Goal: Task Accomplishment & Management: Manage account settings

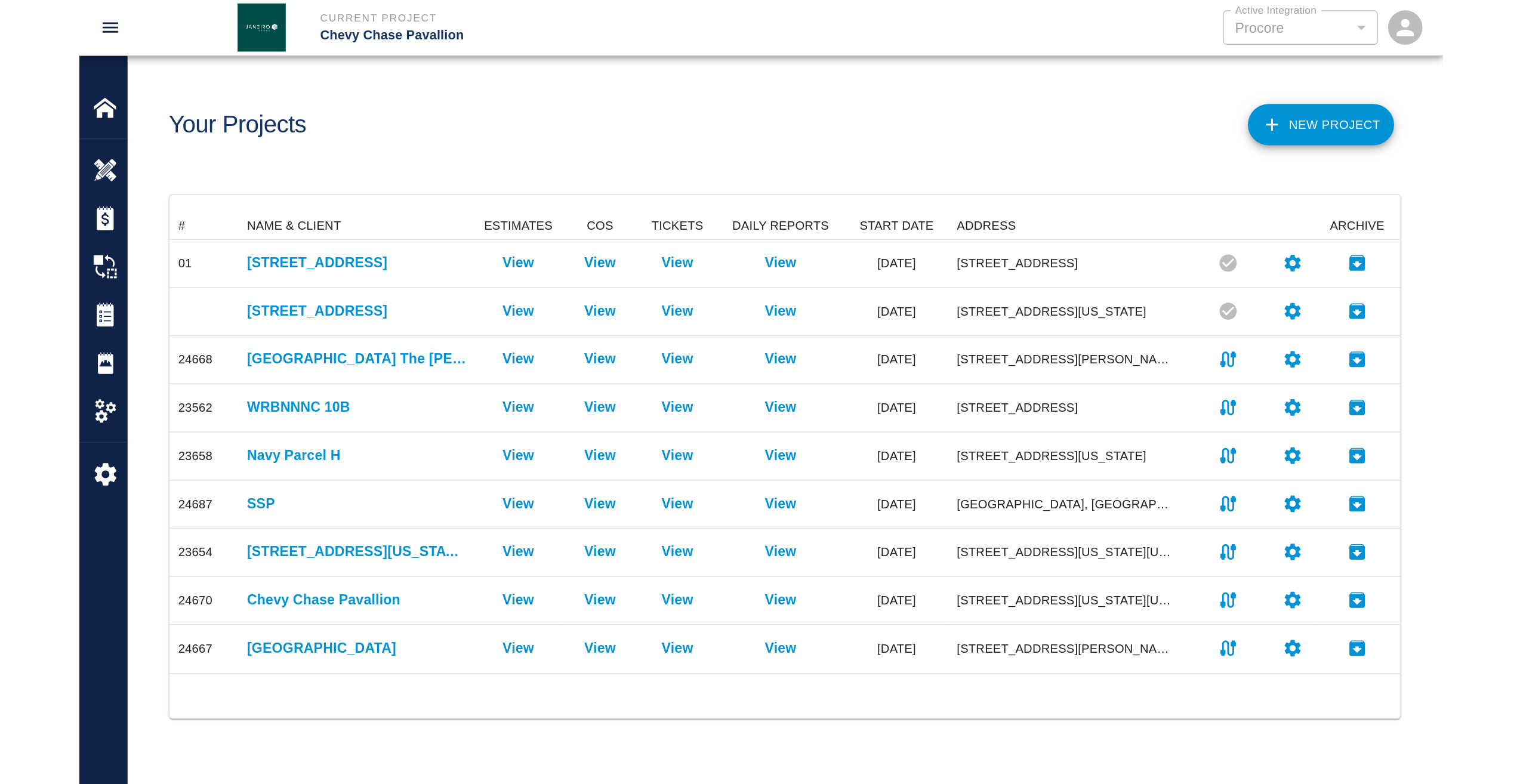
scroll to position [311, 1421]
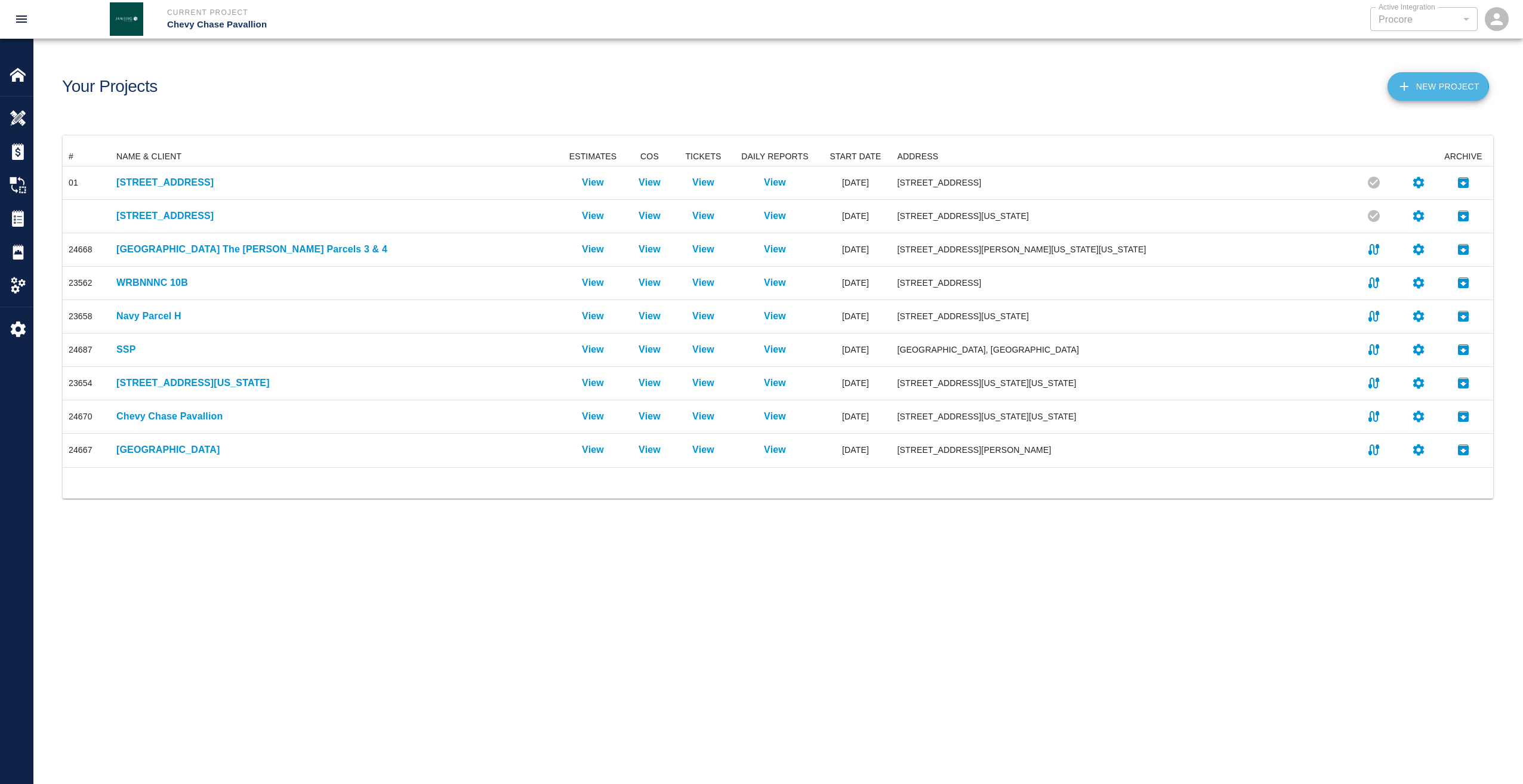
click at [1441, 88] on button "New Project" at bounding box center [1438, 86] width 102 height 28
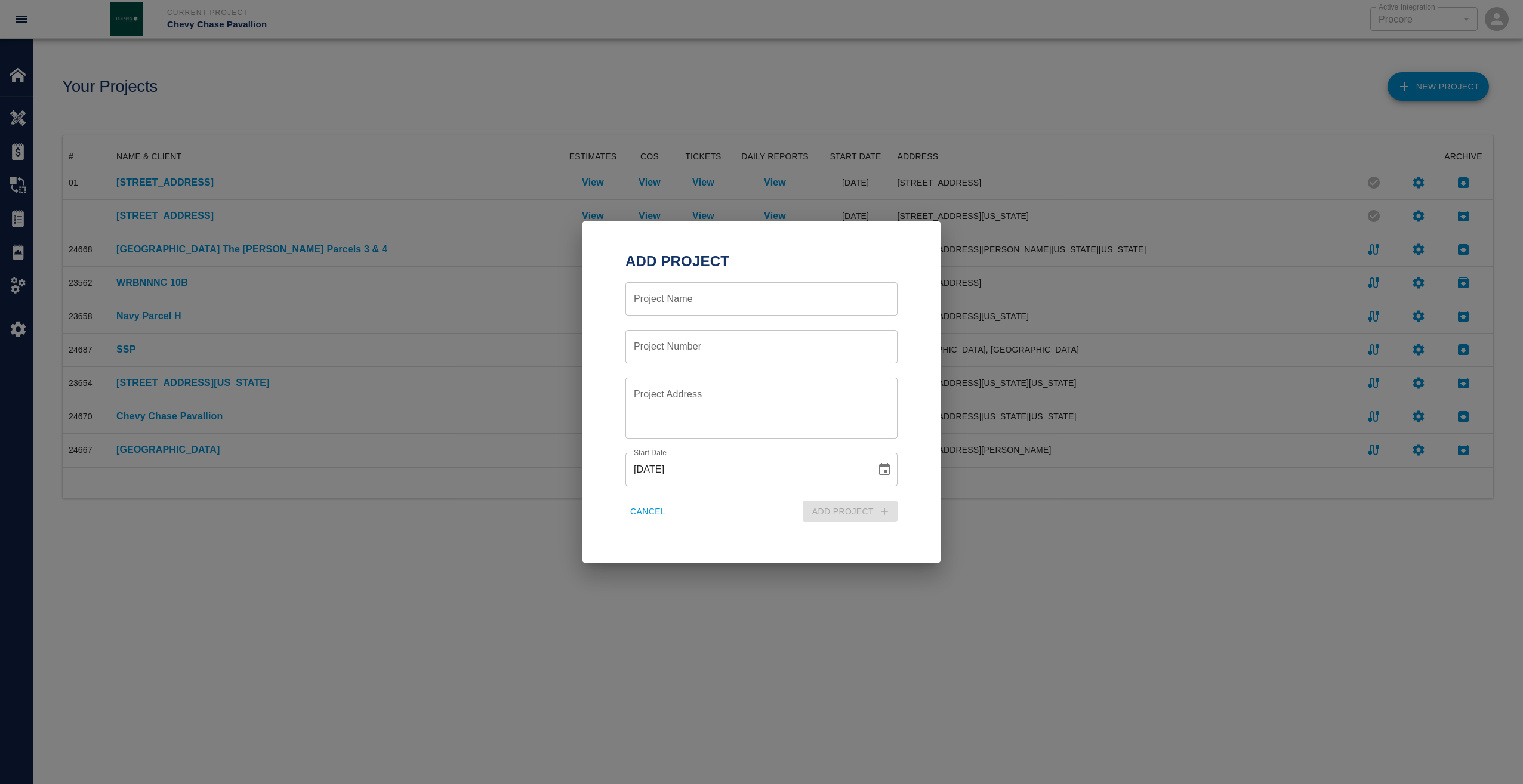
click at [671, 304] on div "Project Name Project Name" at bounding box center [761, 299] width 272 height 33
type input "2"
type input "DIA HQ Annex"
click at [708, 341] on input "Project Number" at bounding box center [761, 346] width 272 height 33
type input "24680"
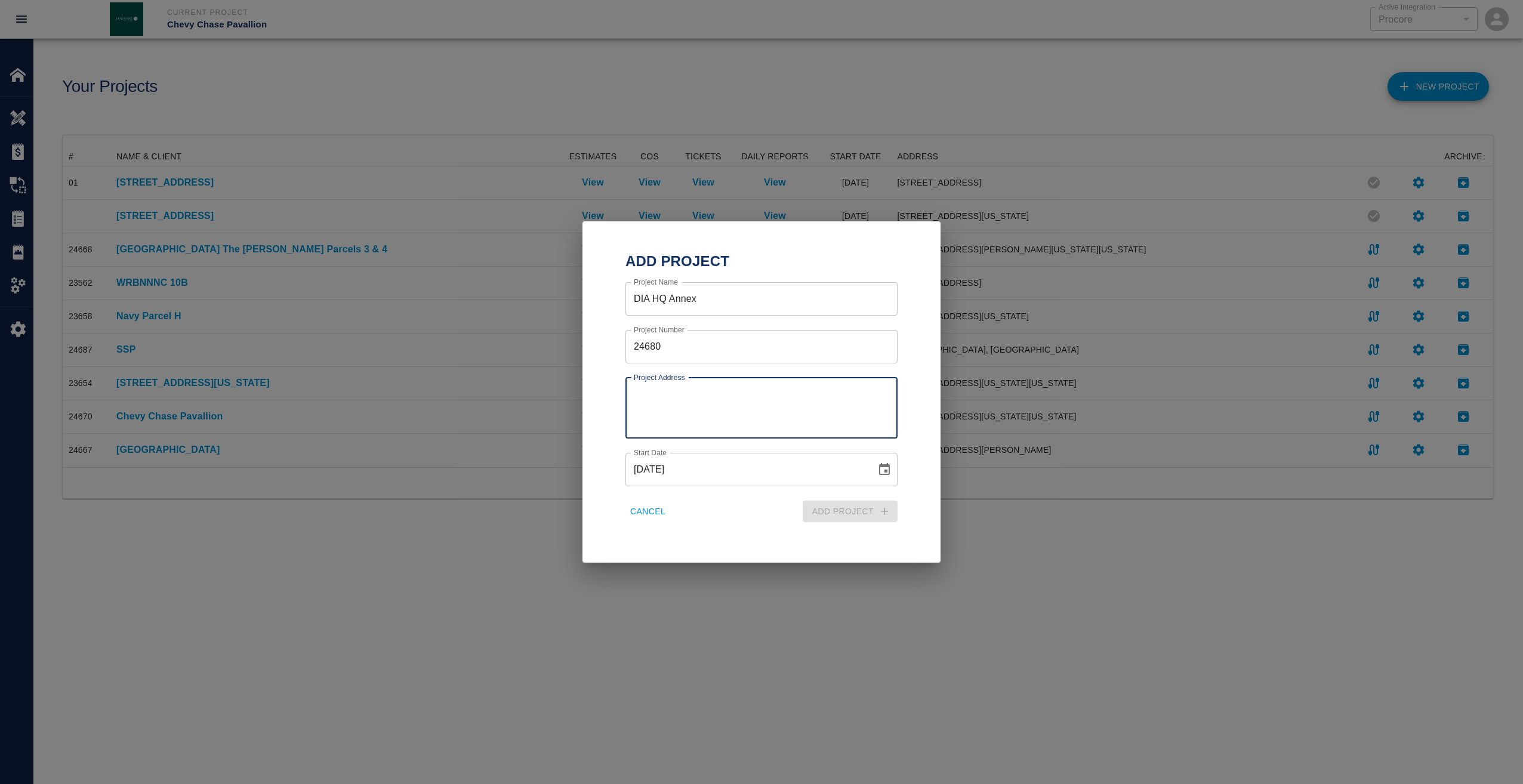
click at [711, 405] on textarea "Project Address" at bounding box center [761, 407] width 255 height 41
type textarea "Ft. [GEOGRAPHIC_DATA]"
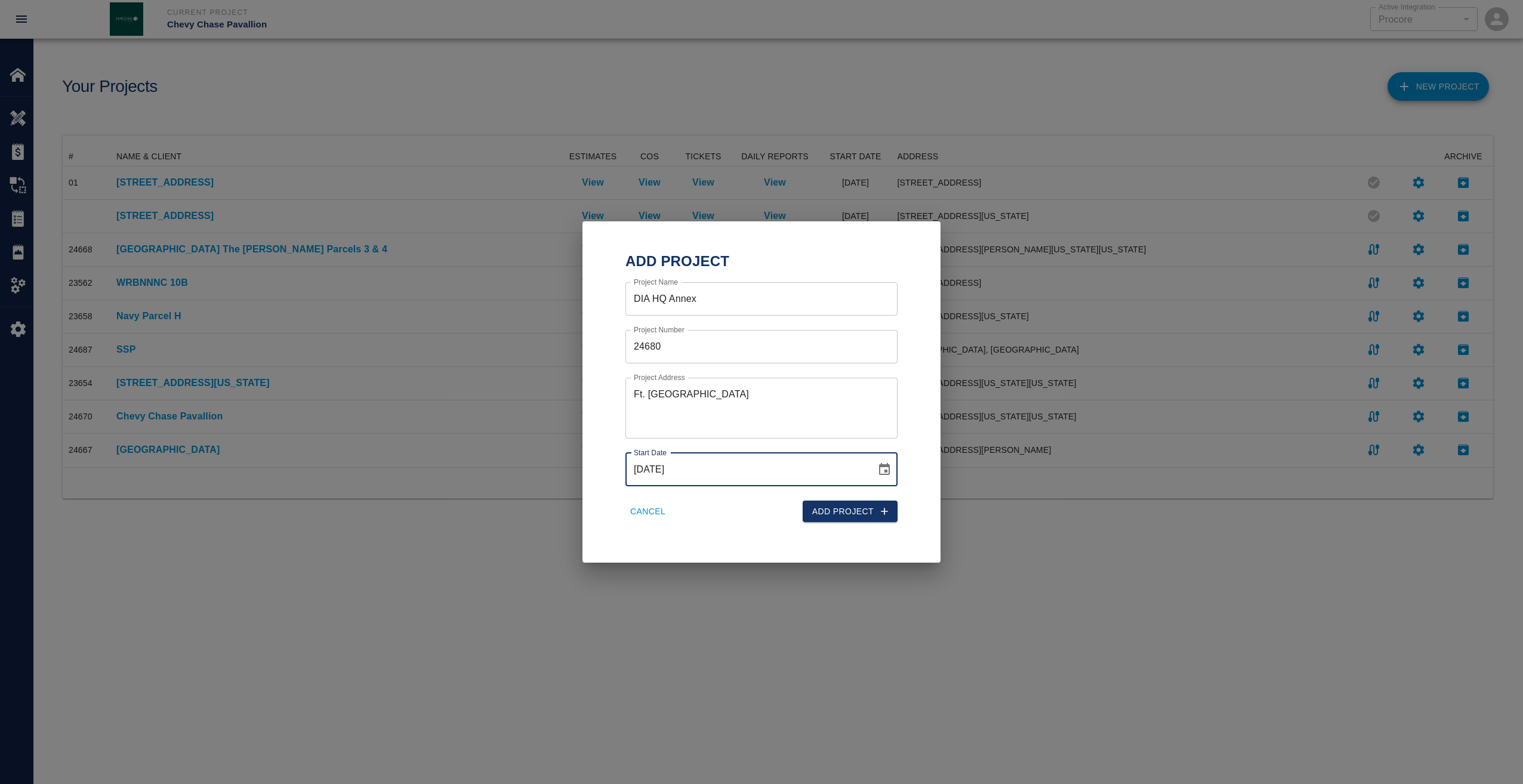
click at [751, 467] on input "[DATE]" at bounding box center [746, 470] width 242 height 33
click at [861, 510] on button "Add Project" at bounding box center [850, 512] width 95 height 22
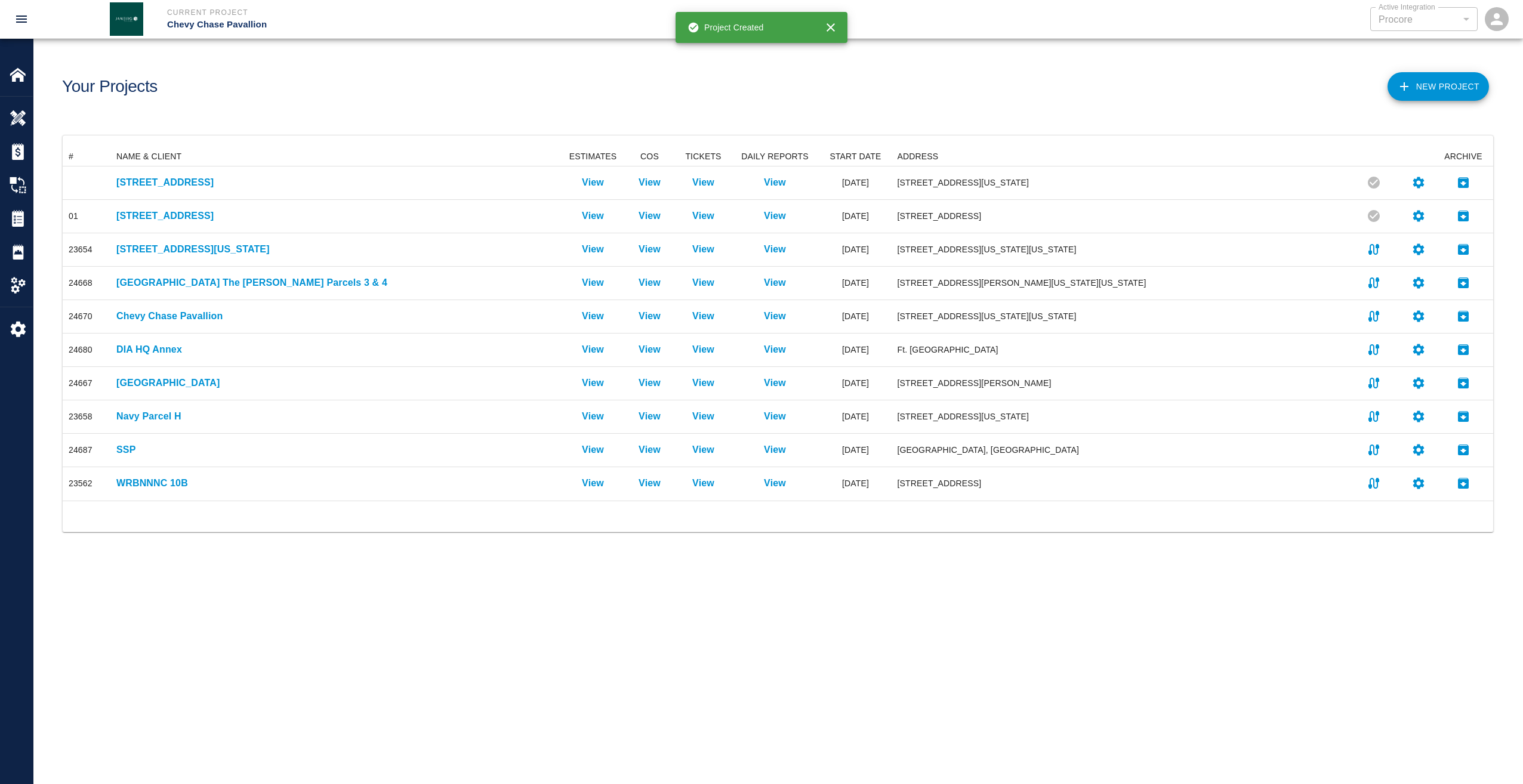
scroll to position [345, 1421]
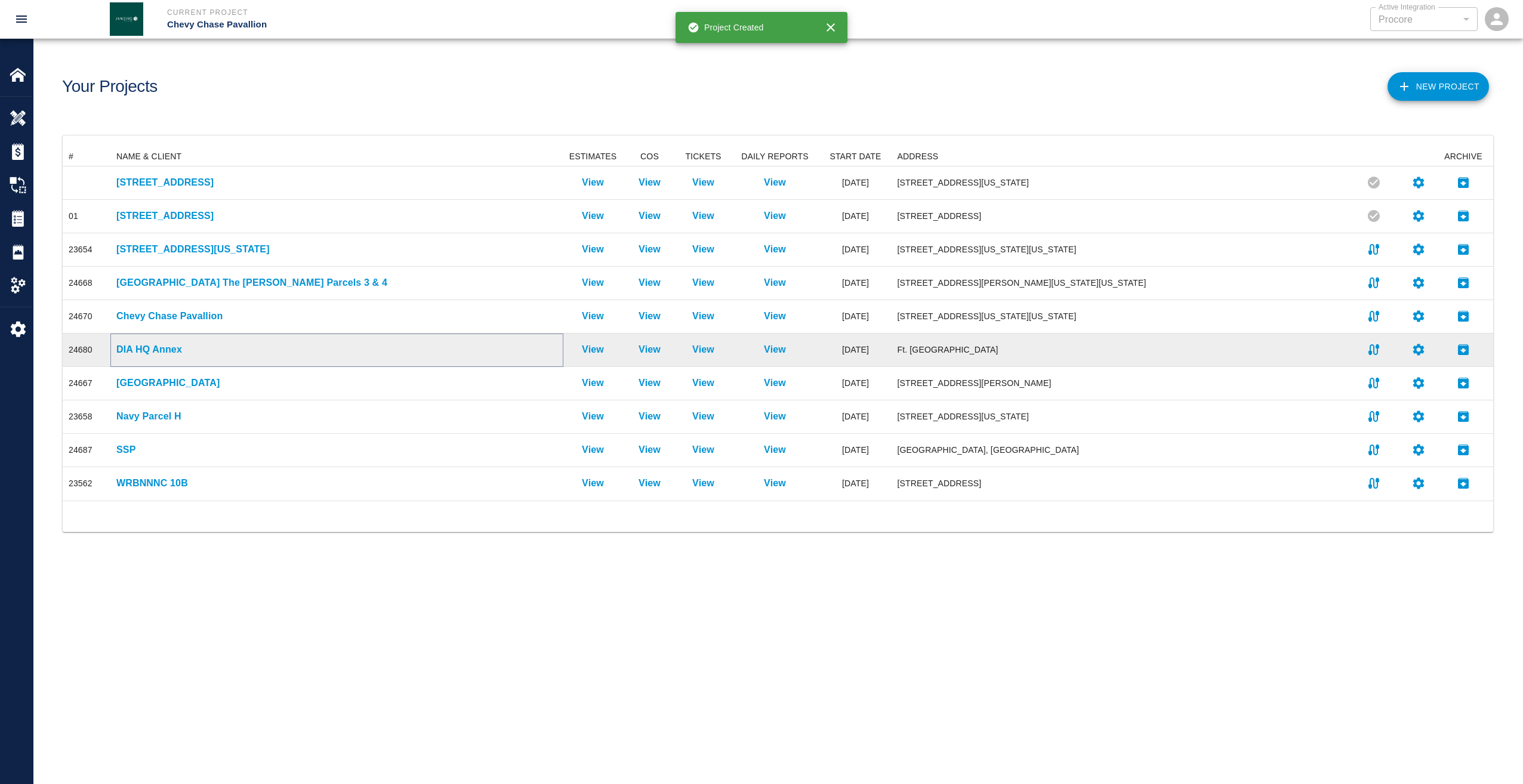
click at [151, 345] on p "DIA HQ Annex" at bounding box center [337, 349] width 441 height 14
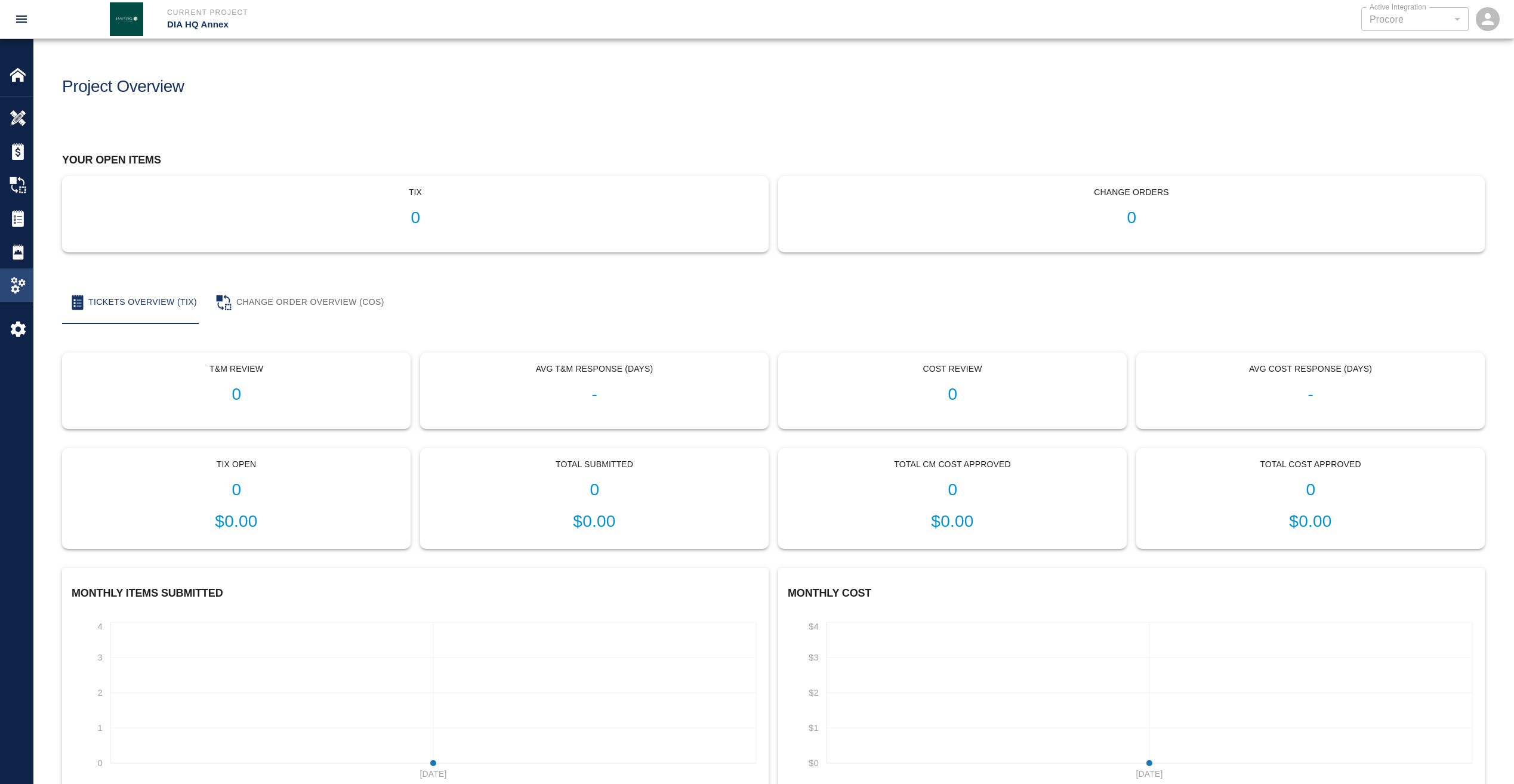
drag, startPoint x: 31, startPoint y: 284, endPoint x: 12, endPoint y: 284, distance: 19.0
click at [31, 284] on div at bounding box center [26, 285] width 33 height 17
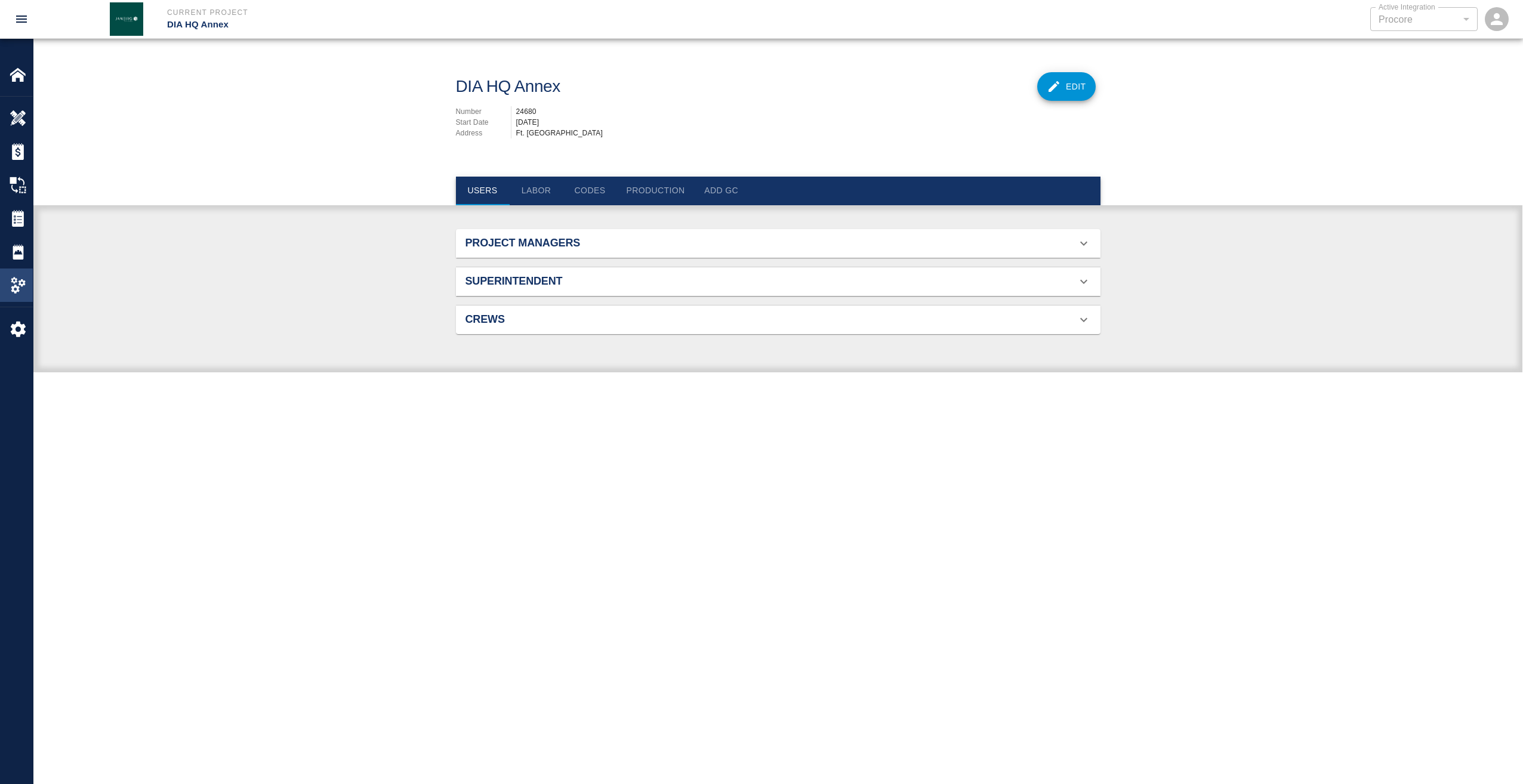
scroll to position [77, 616]
click at [12, 284] on img at bounding box center [17, 285] width 17 height 17
click at [1088, 277] on icon at bounding box center [1084, 281] width 14 height 14
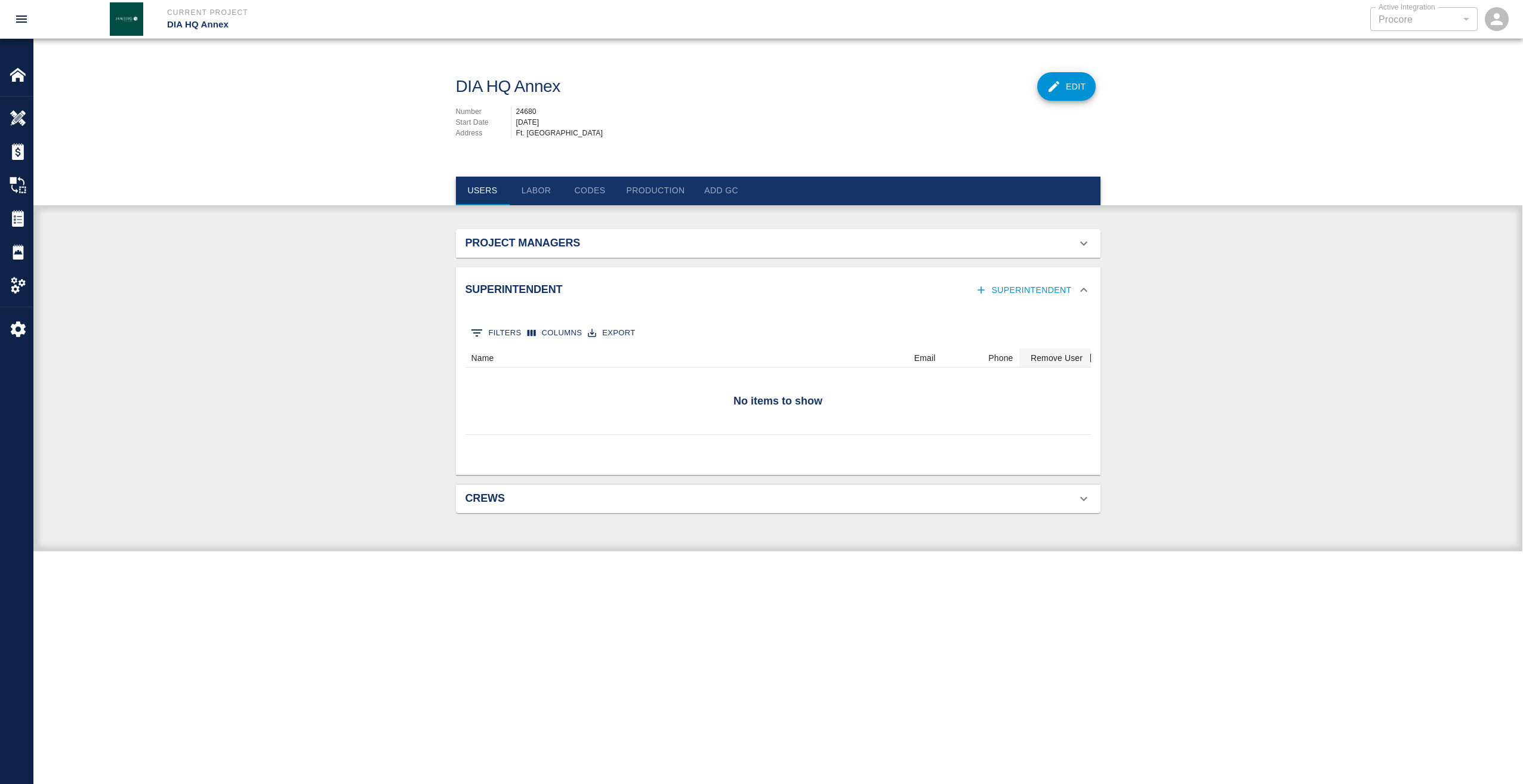
click at [1032, 290] on button "Superintendent" at bounding box center [1024, 290] width 104 height 22
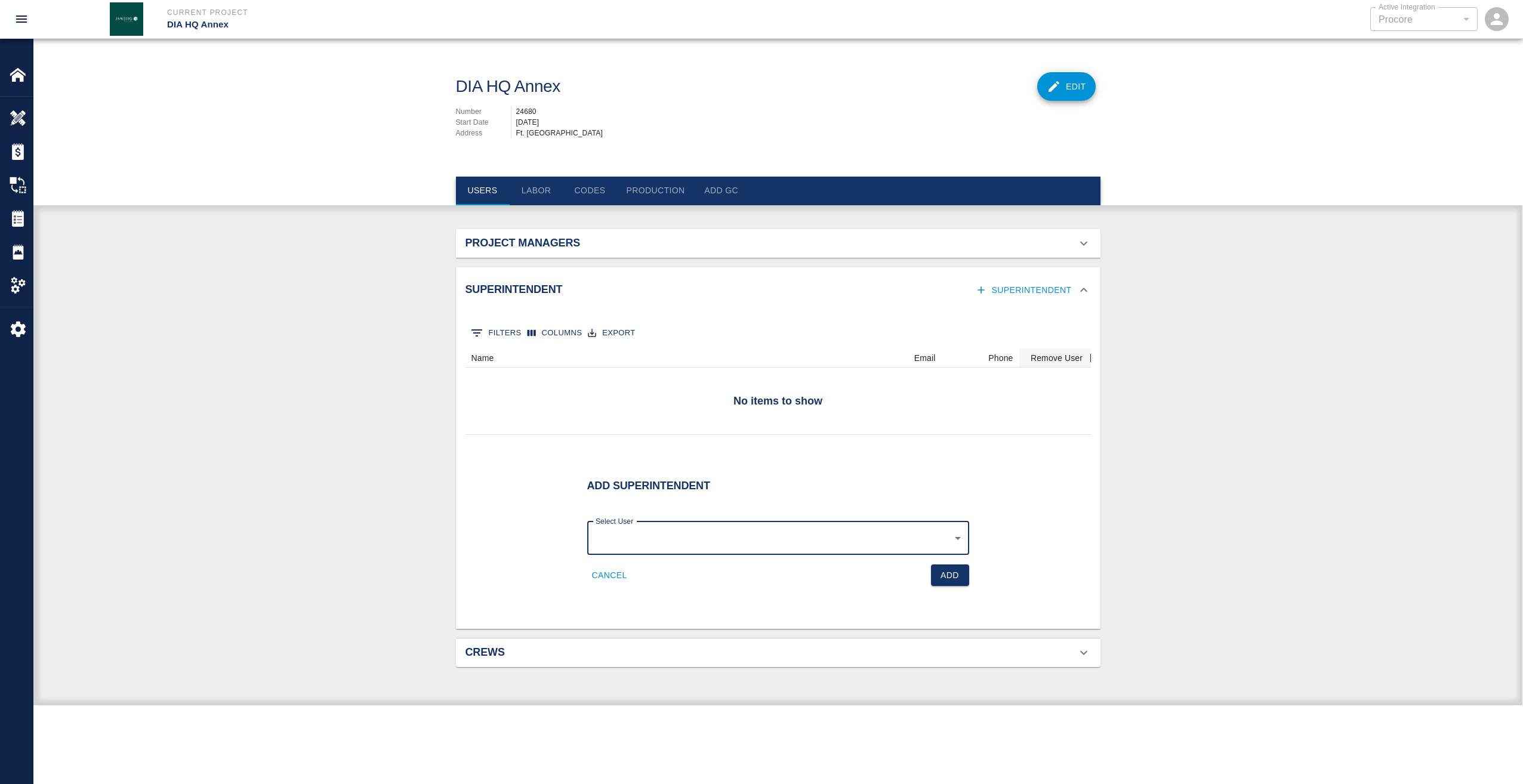
scroll to position [0, 0]
click at [962, 542] on div "​ Select User" at bounding box center [778, 538] width 382 height 33
click at [945, 533] on body "Current Project DIA HQ Annex Active Integration Procore 1 Active Integration Ho…" at bounding box center [761, 392] width 1523 height 784
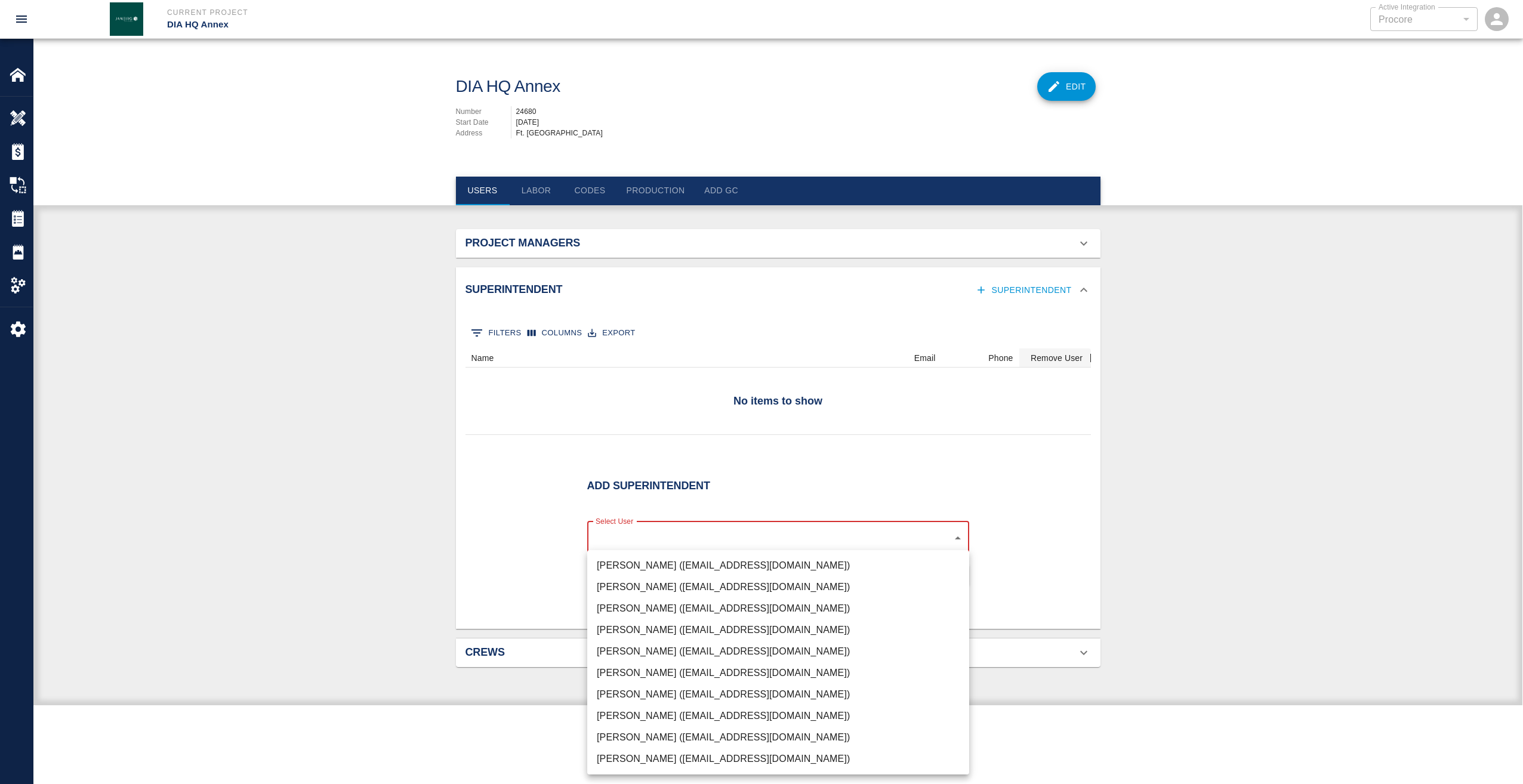
click at [696, 623] on li "[PERSON_NAME] ([EMAIL_ADDRESS][DOMAIN_NAME])" at bounding box center [778, 630] width 382 height 22
type input "5c125c5d-e72f-44f2-add9-e3bb22529f89"
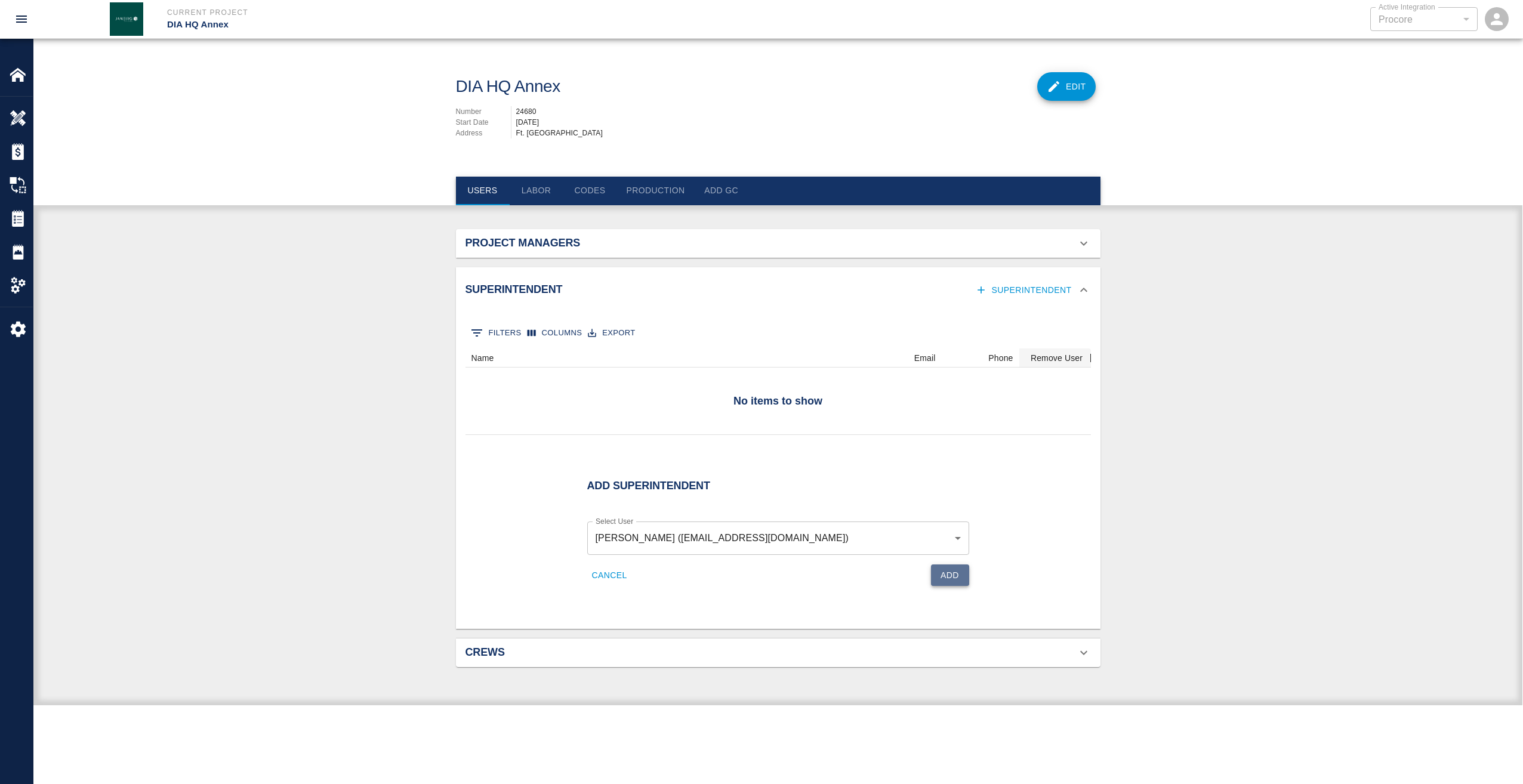
click at [942, 573] on button "Add" at bounding box center [950, 576] width 38 height 22
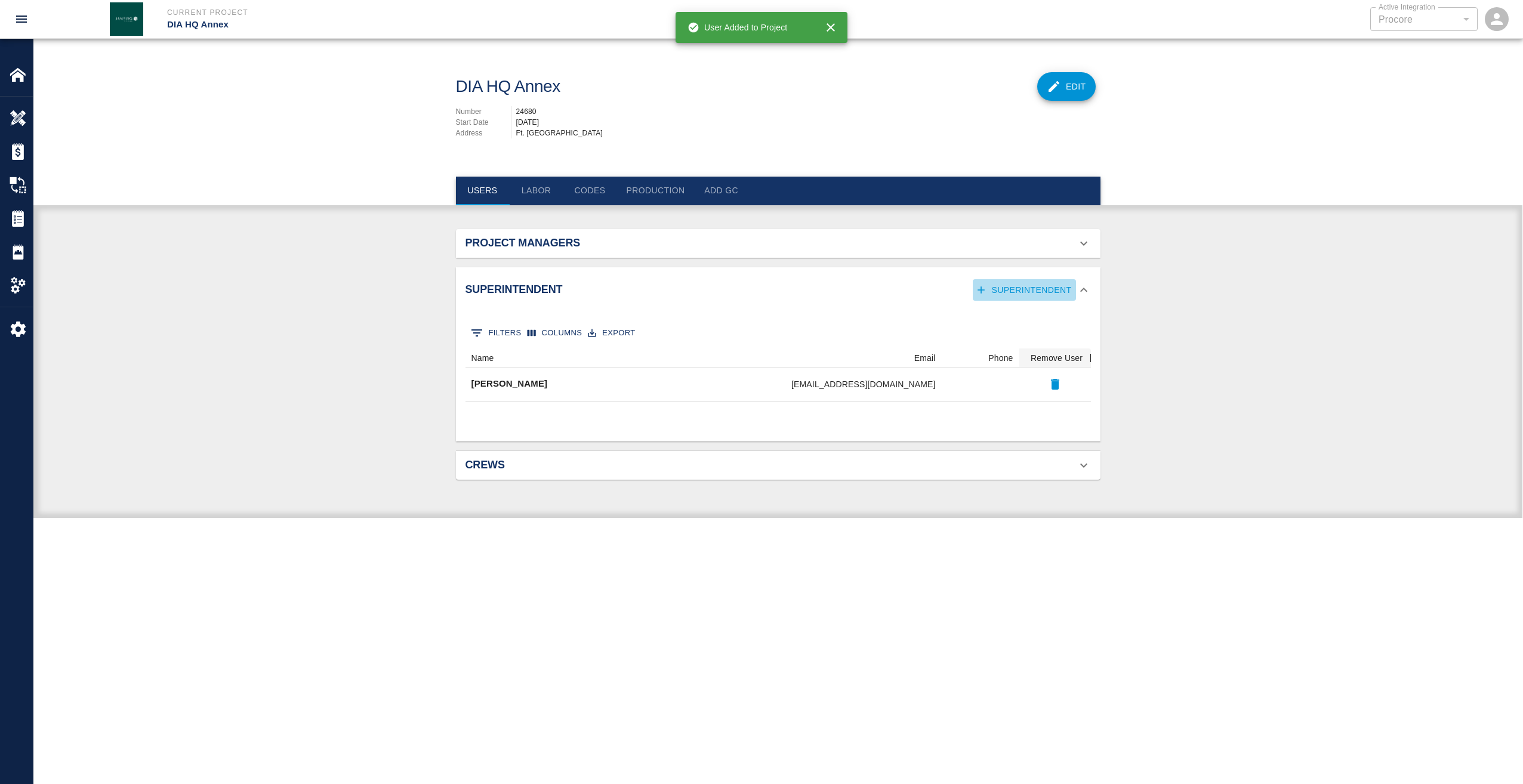
click at [1054, 291] on button "Superintendent" at bounding box center [1024, 290] width 104 height 22
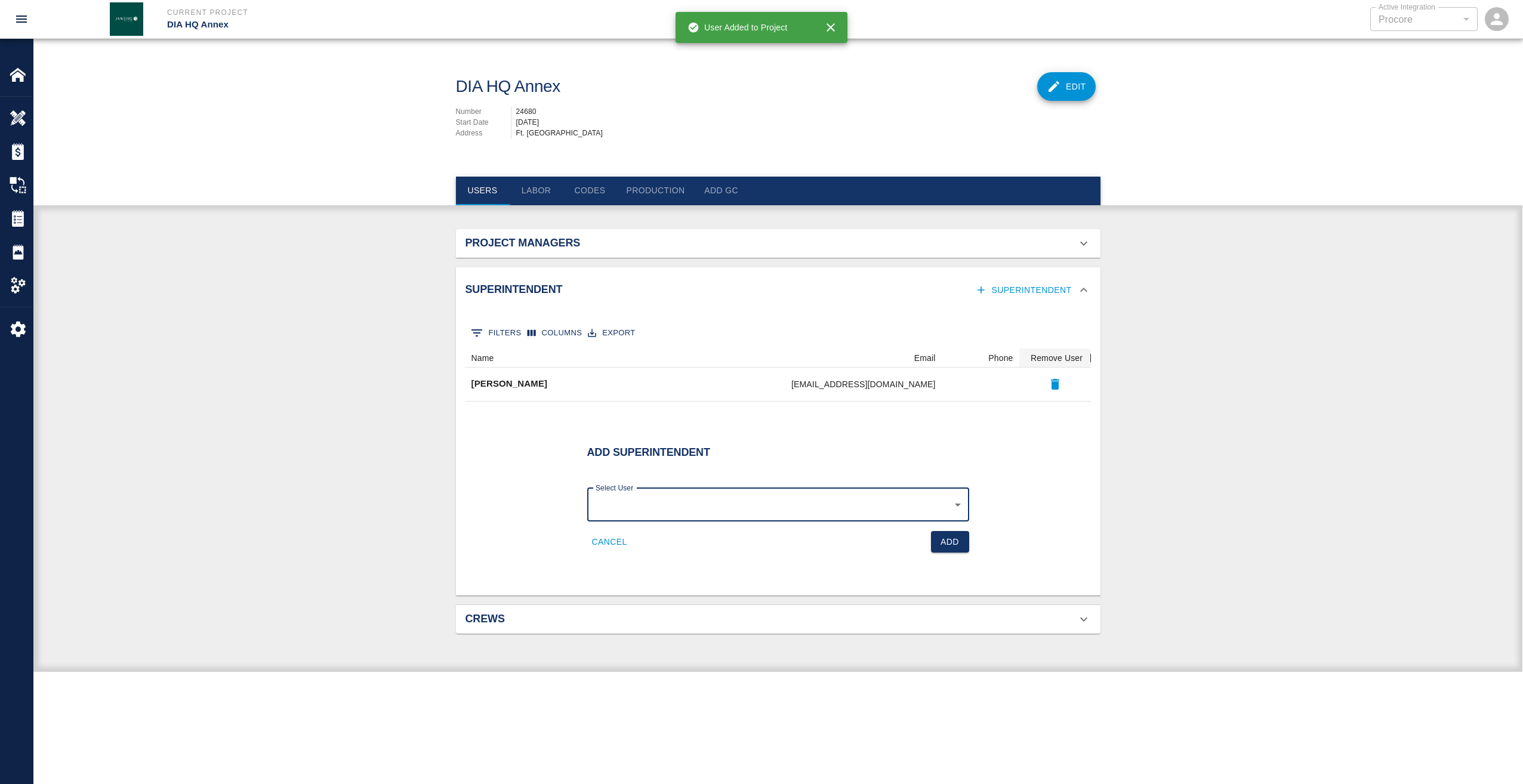
scroll to position [0, 0]
click at [954, 500] on body "Current Project DIA HQ Annex Active Integration Procore 1 Active Integration Ho…" at bounding box center [761, 392] width 1523 height 784
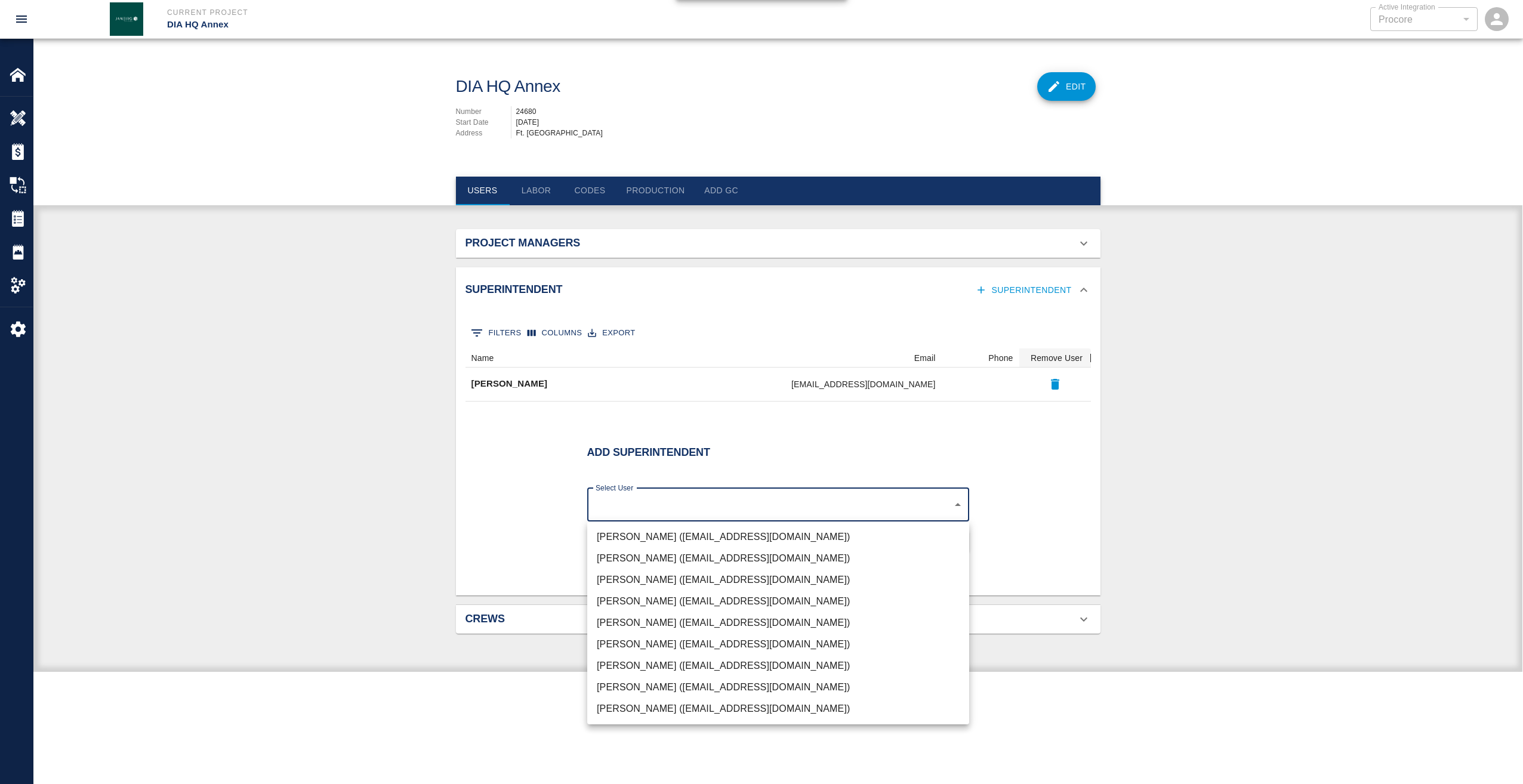
click at [652, 601] on li "[PERSON_NAME] ([EMAIL_ADDRESS][DOMAIN_NAME])" at bounding box center [778, 601] width 382 height 22
type input "03123e00-8796-4f6f-8999-074e3bcbe251"
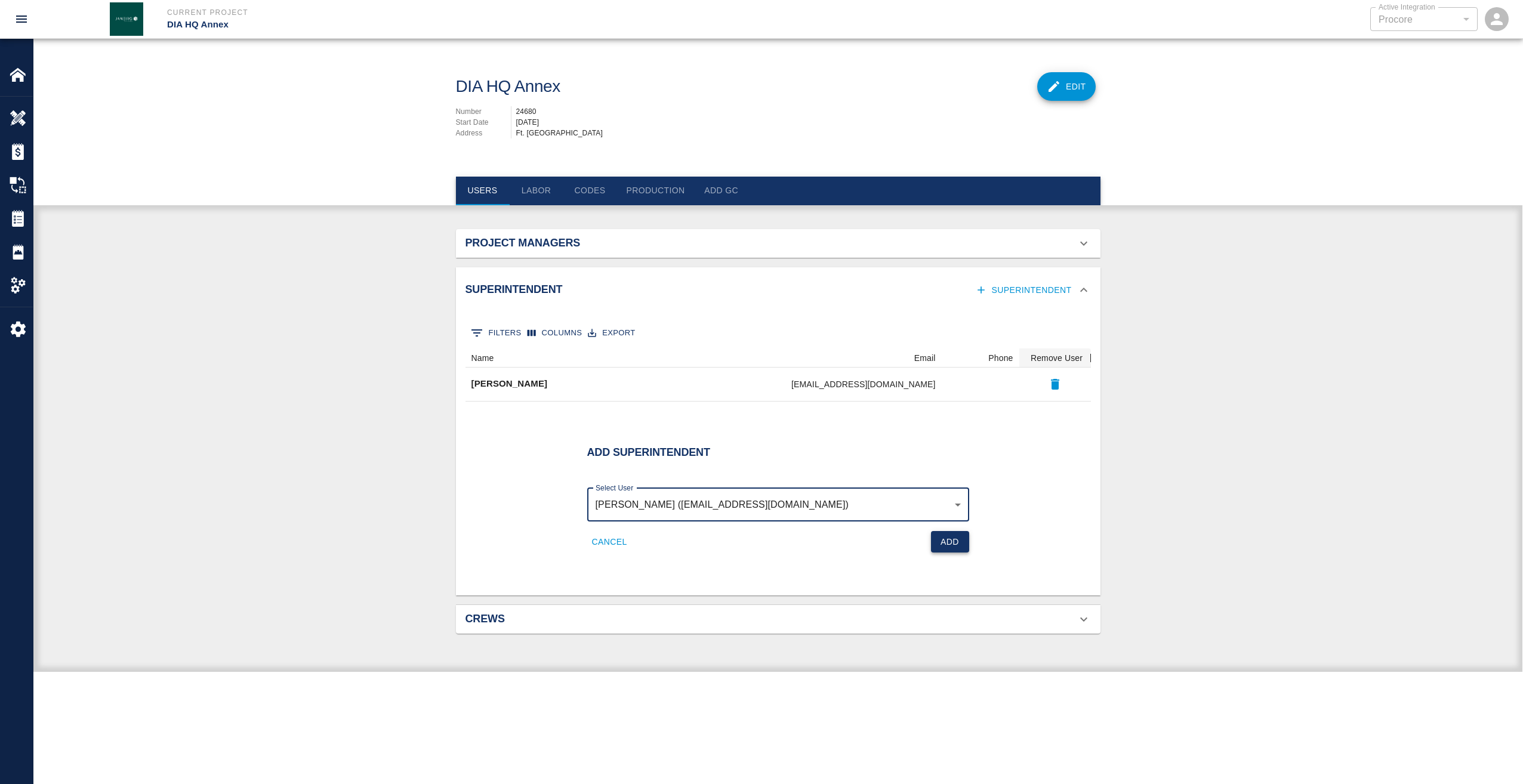
click at [946, 537] on button "Add" at bounding box center [950, 542] width 38 height 22
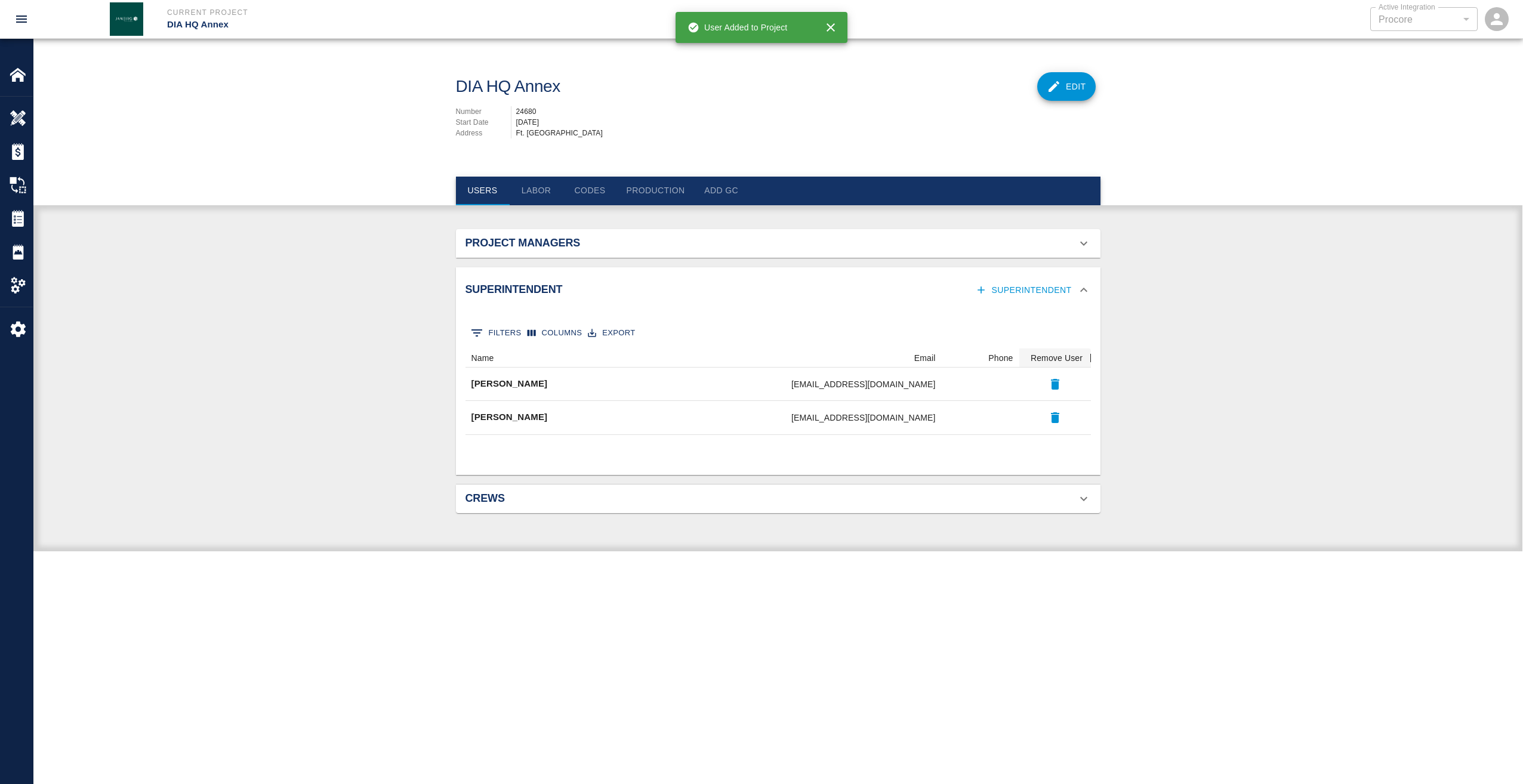
scroll to position [77, 616]
click at [561, 239] on h2 "Project Managers" at bounding box center [567, 243] width 203 height 13
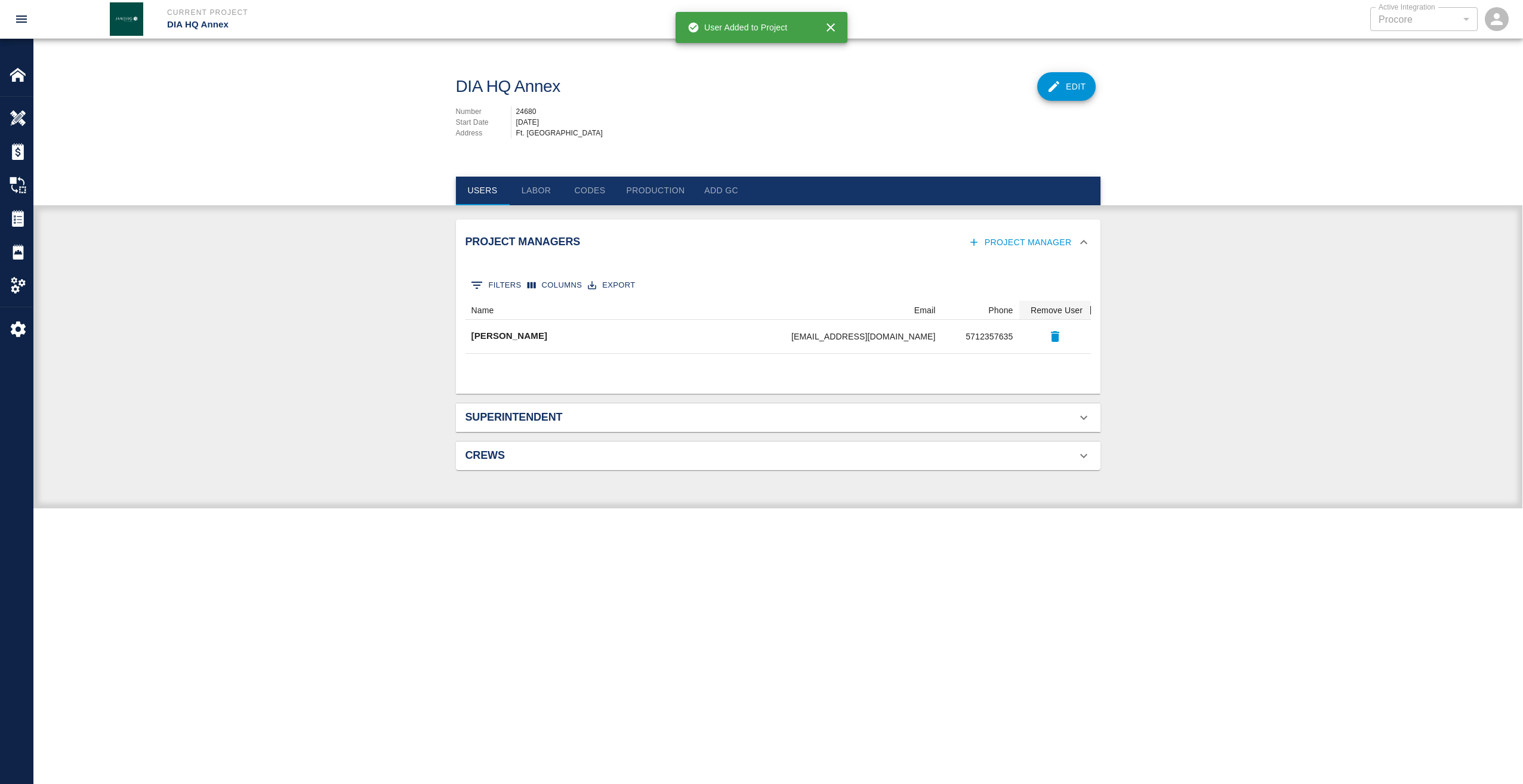
click at [1053, 244] on button "Project Manager" at bounding box center [1021, 243] width 111 height 22
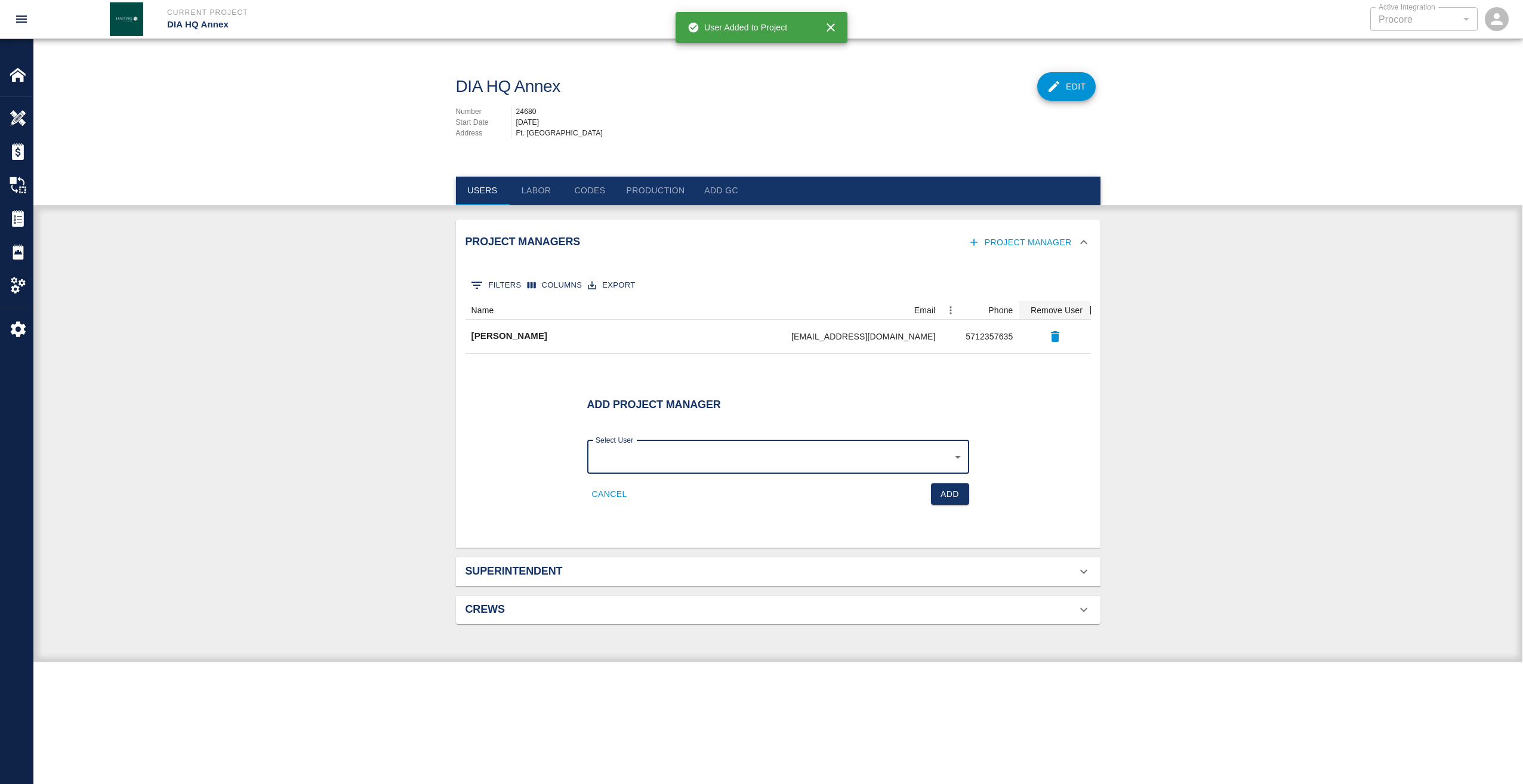
scroll to position [0, 0]
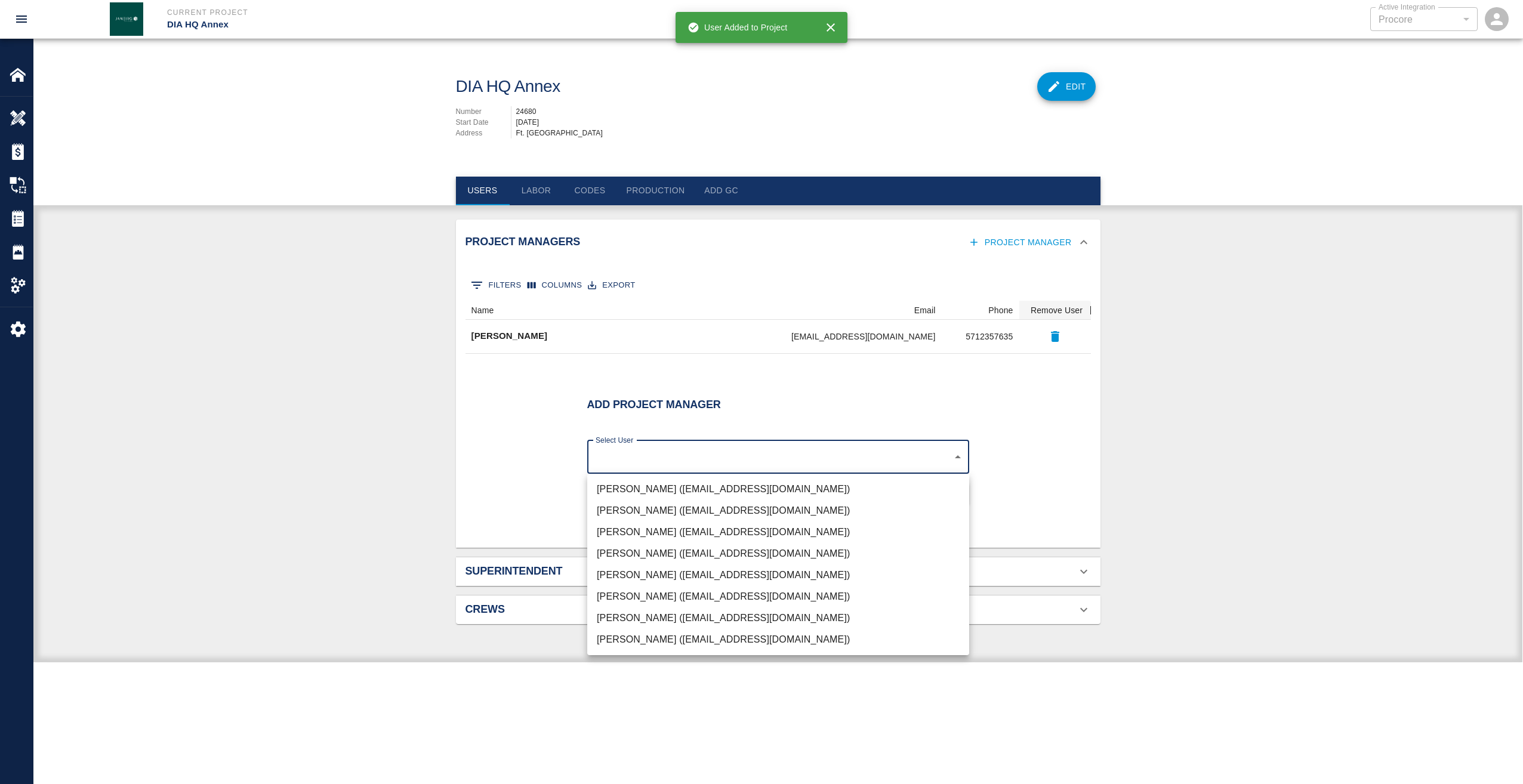
click at [957, 455] on body "Current Project DIA HQ Annex Active Integration Procore 1 Active Integration Ho…" at bounding box center [761, 392] width 1523 height 784
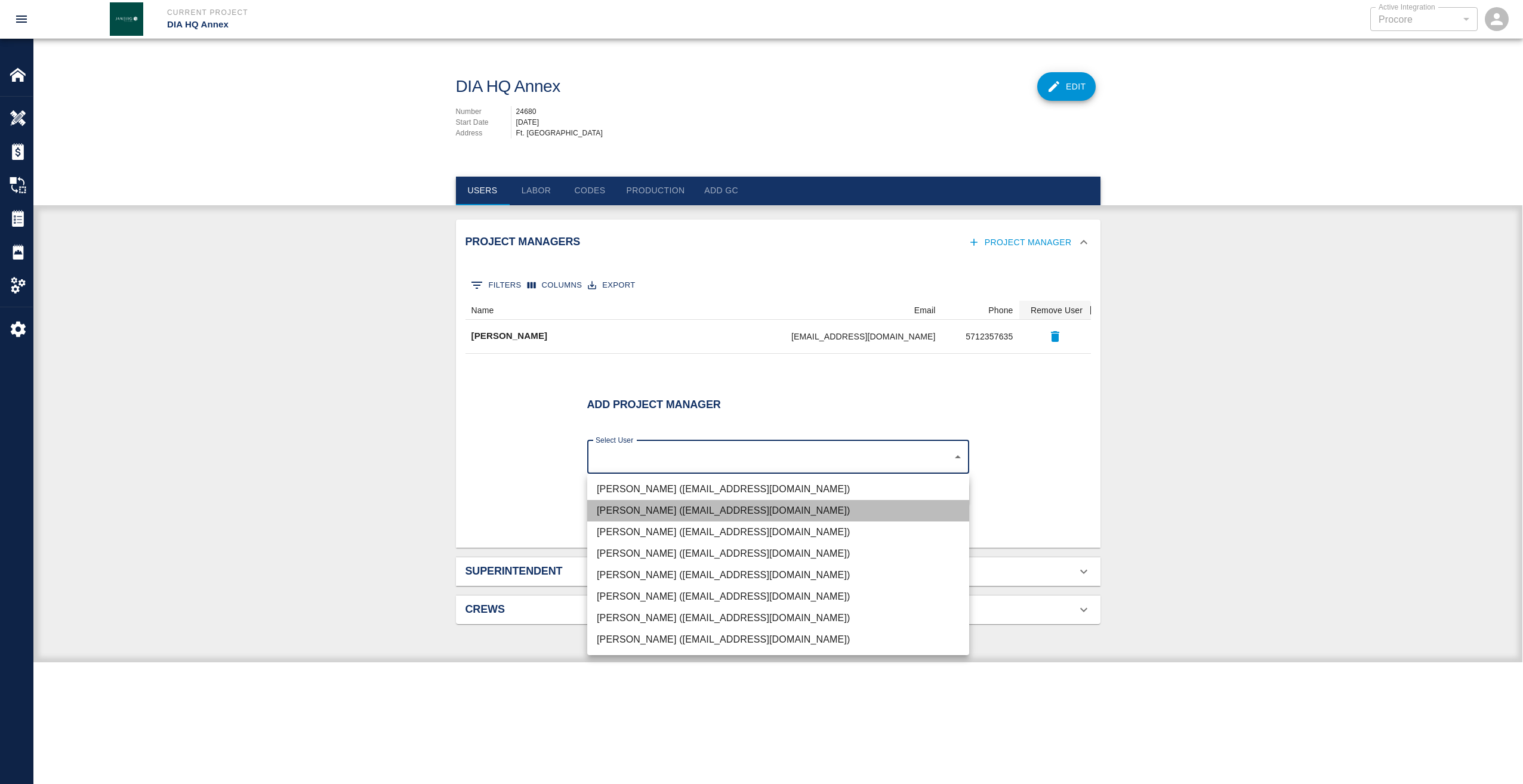
click at [659, 507] on li "[PERSON_NAME] ([EMAIL_ADDRESS][DOMAIN_NAME])" at bounding box center [778, 510] width 382 height 22
type input "80ebecdb-5e96-4112-92f2-063dac41506e"
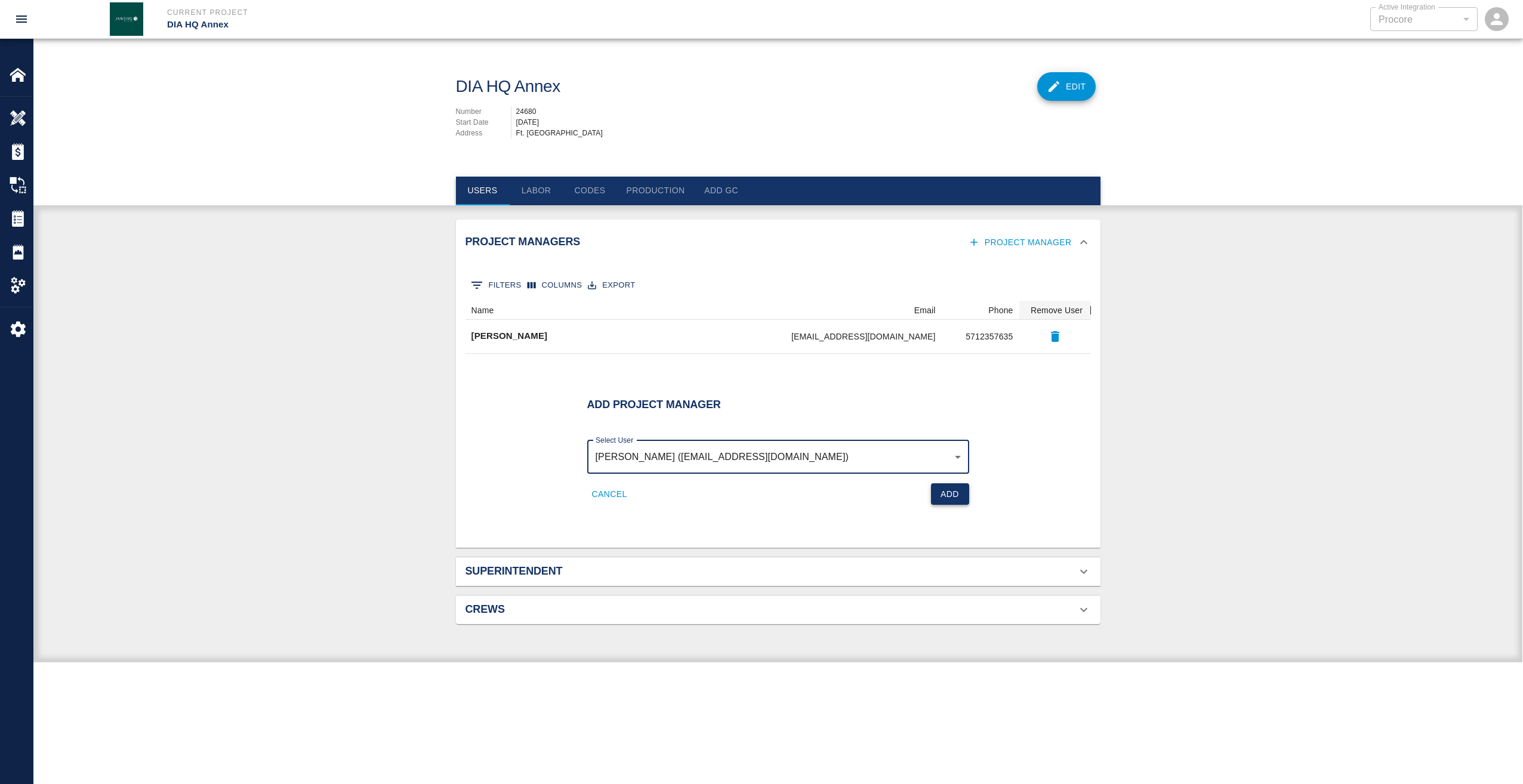
click at [945, 493] on button "Add" at bounding box center [950, 494] width 38 height 22
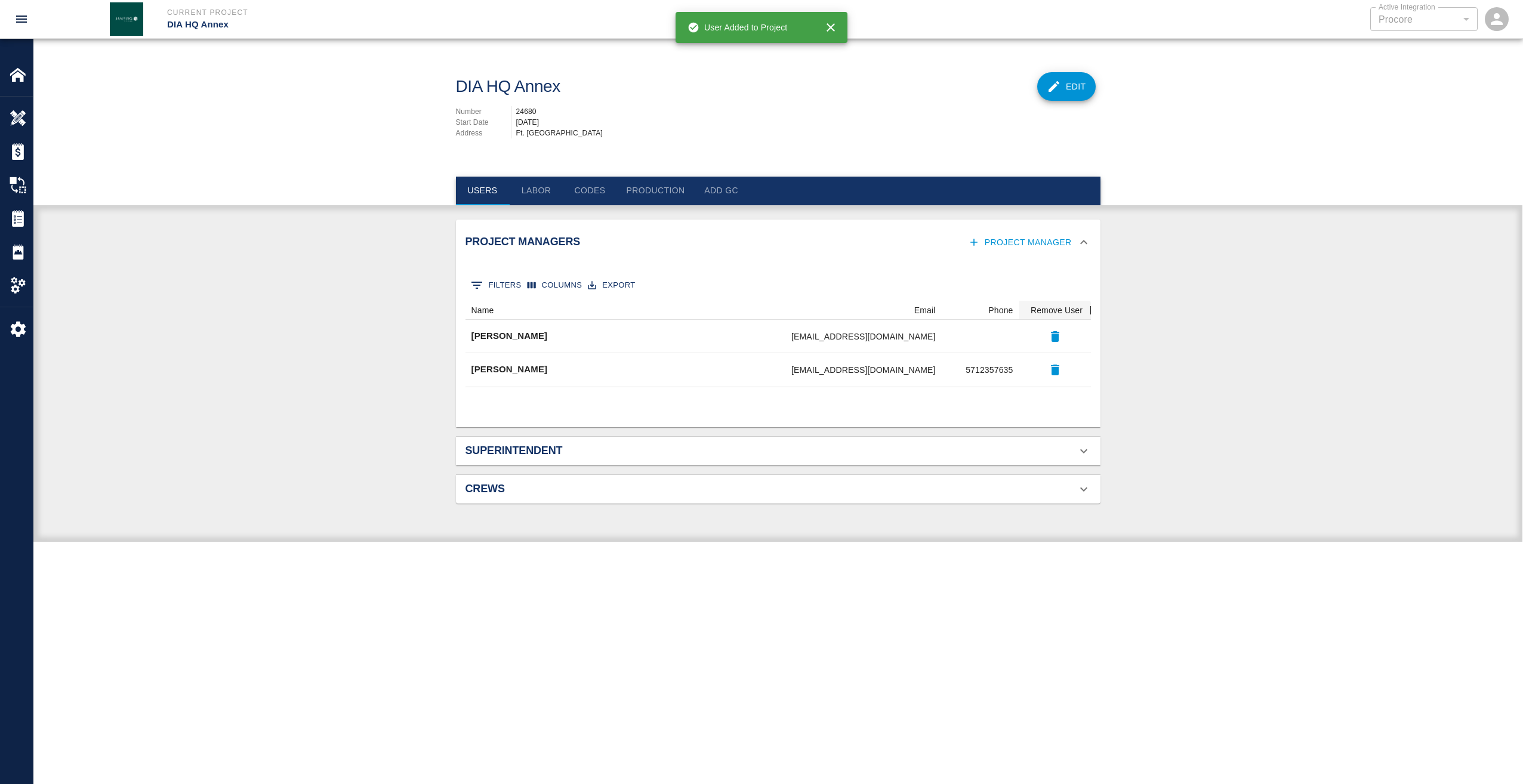
scroll to position [77, 616]
click at [1033, 245] on button "Project Manager" at bounding box center [1021, 243] width 111 height 22
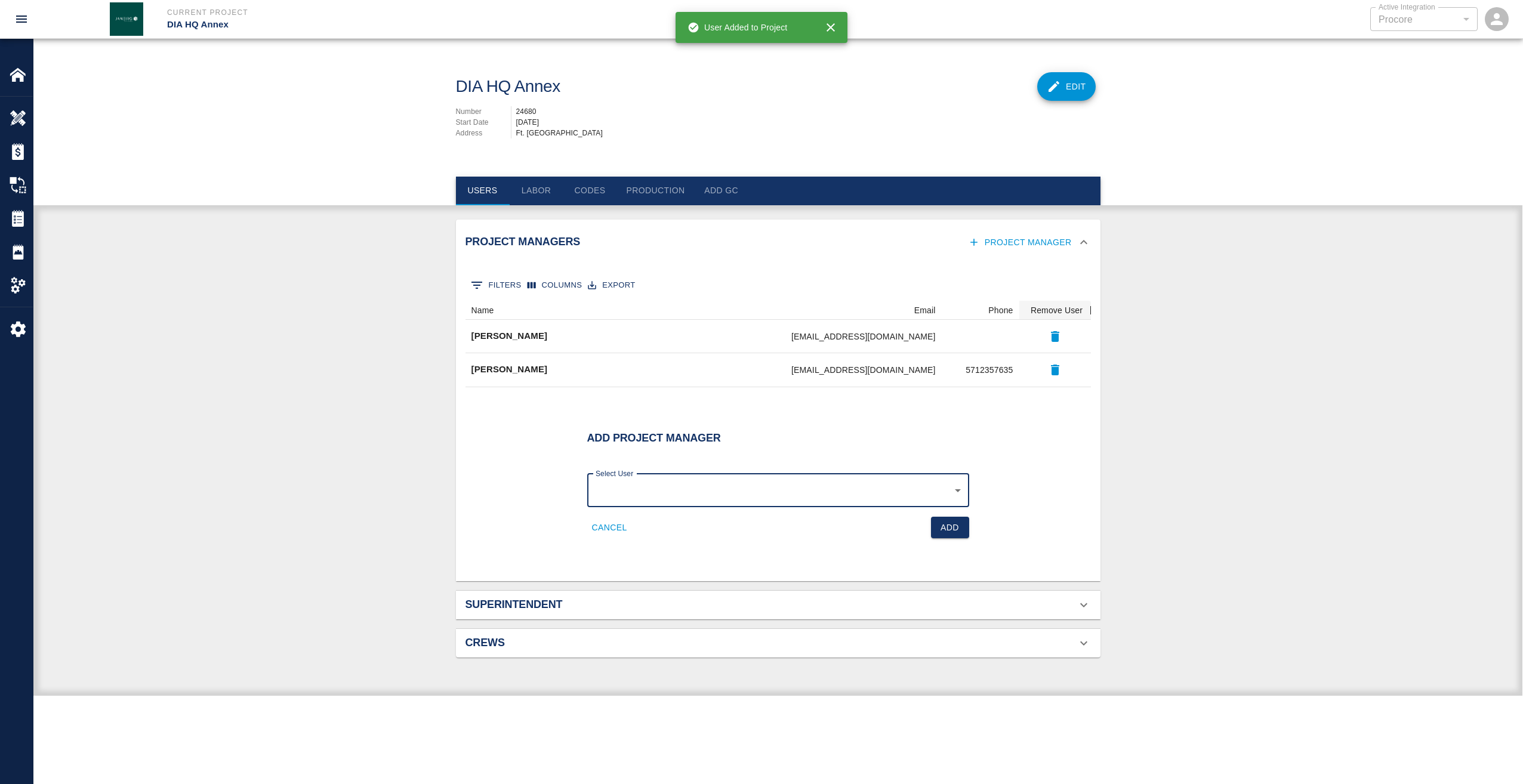
scroll to position [0, 0]
click at [955, 491] on body "Current Project DIA HQ Annex Active Integration Procore 1 Active Integration Ho…" at bounding box center [761, 392] width 1523 height 784
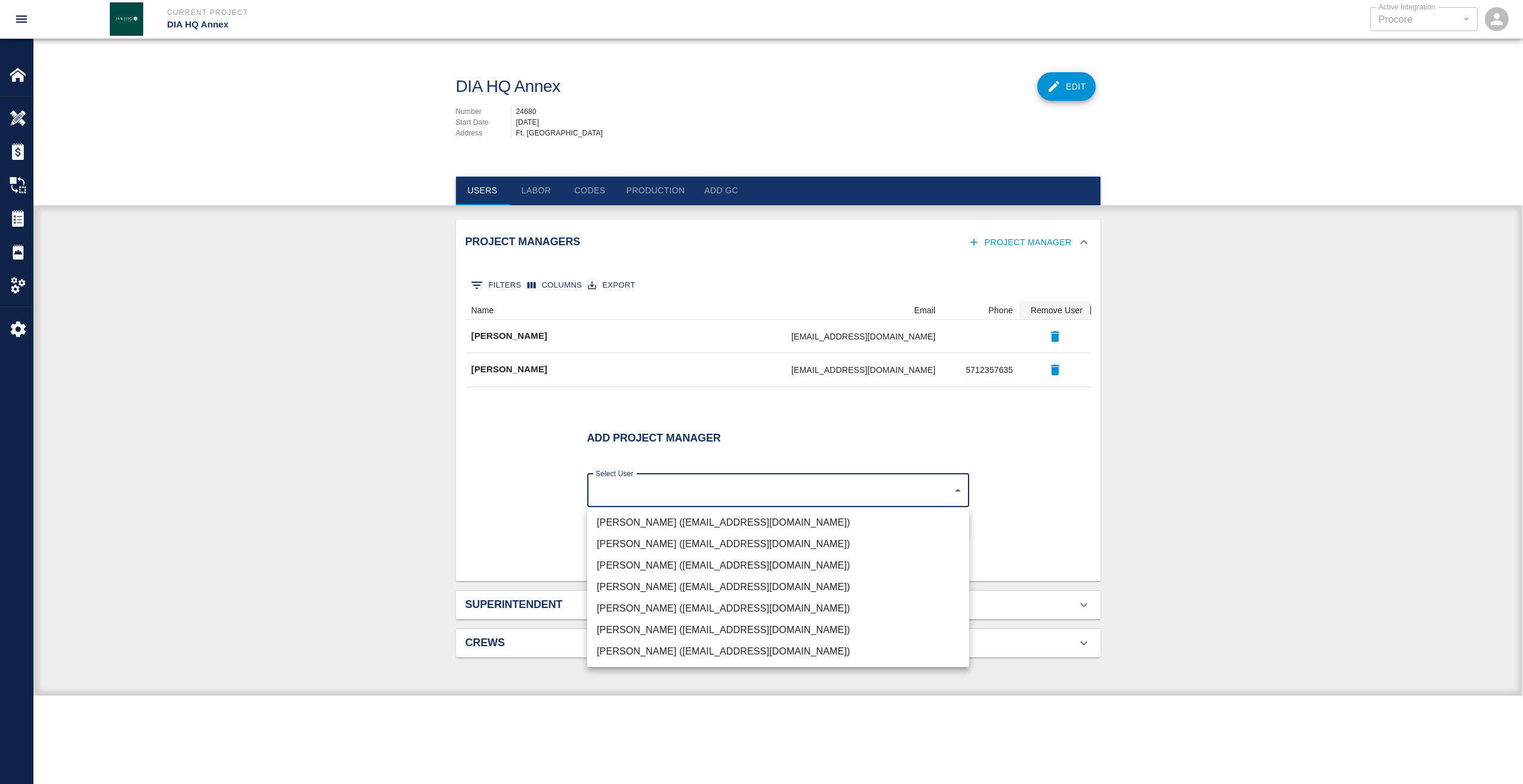
click at [651, 607] on li "[PERSON_NAME] ([EMAIL_ADDRESS][DOMAIN_NAME])" at bounding box center [778, 608] width 382 height 22
type input "1ccf08ab-5854-4639-83d6-343c3744a2f3"
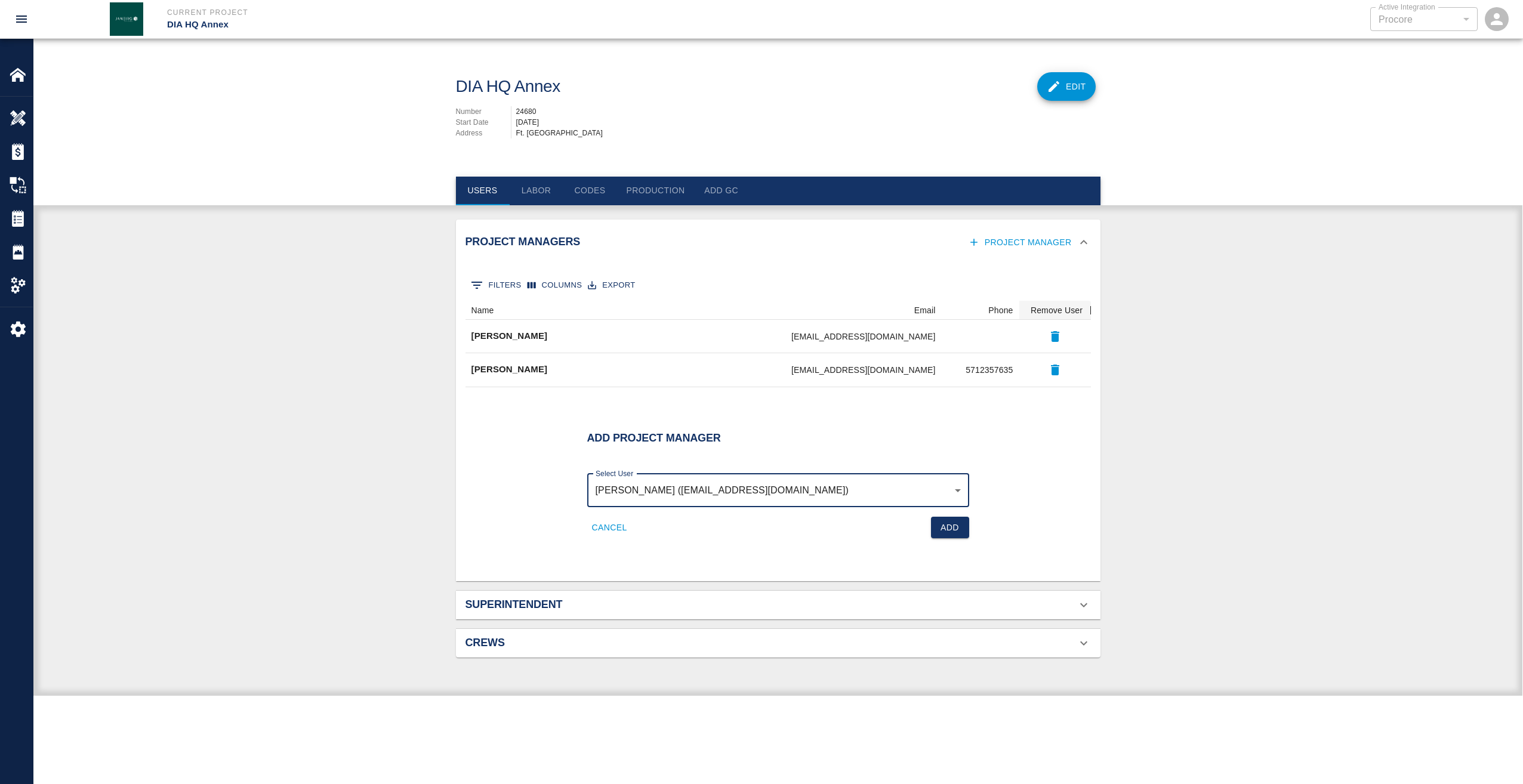
click at [1026, 244] on button "Project Manager" at bounding box center [1021, 243] width 111 height 22
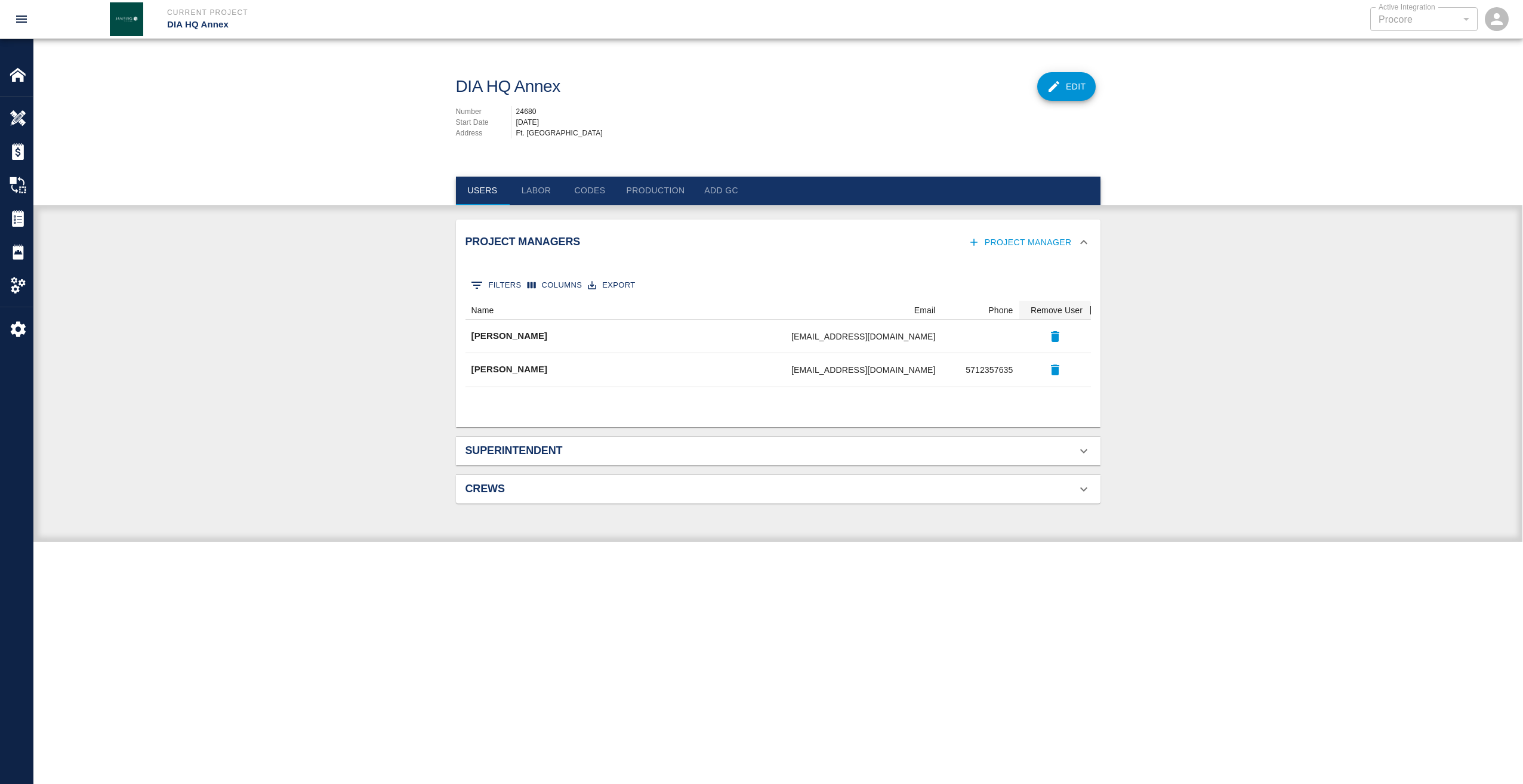
click at [1044, 235] on button "Project Manager" at bounding box center [1021, 243] width 111 height 22
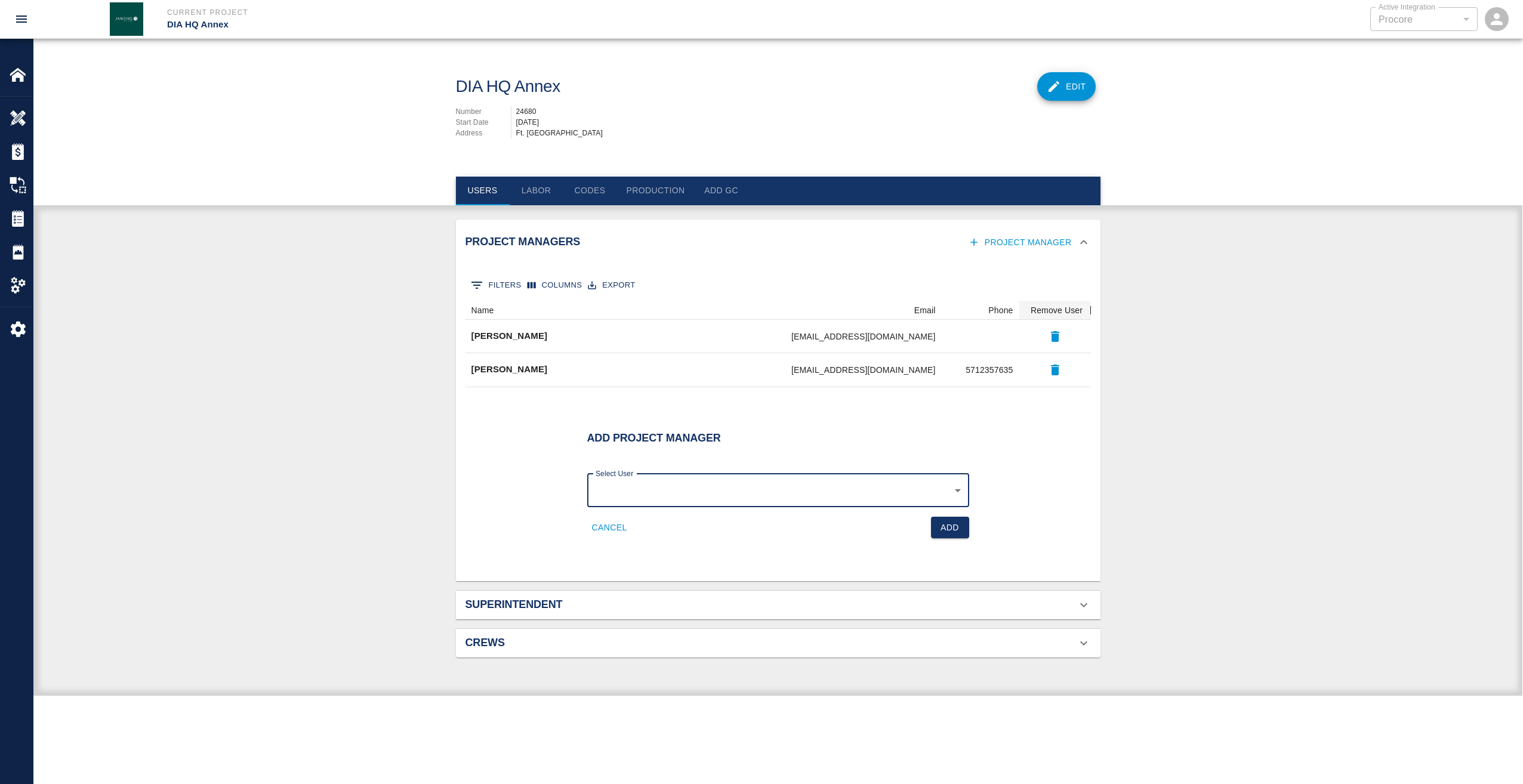
click at [963, 494] on div "​ Select User" at bounding box center [778, 491] width 382 height 33
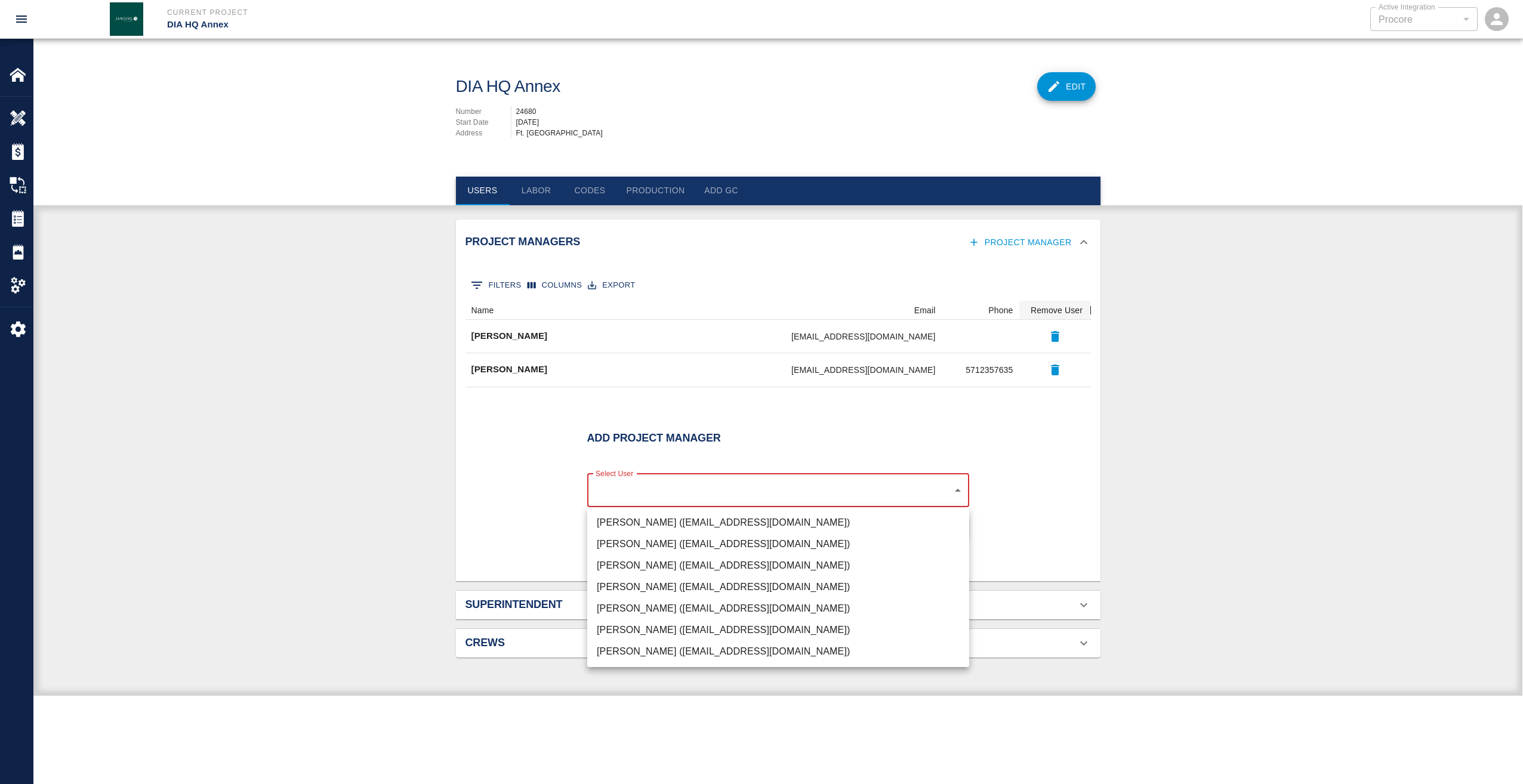
click at [953, 492] on body "Current Project DIA HQ Annex Active Integration Procore 1 Active Integration Ho…" at bounding box center [761, 392] width 1523 height 784
click at [669, 611] on li "[PERSON_NAME] ([EMAIL_ADDRESS][DOMAIN_NAME])" at bounding box center [778, 608] width 382 height 22
type input "1ccf08ab-5854-4639-83d6-343c3744a2f3"
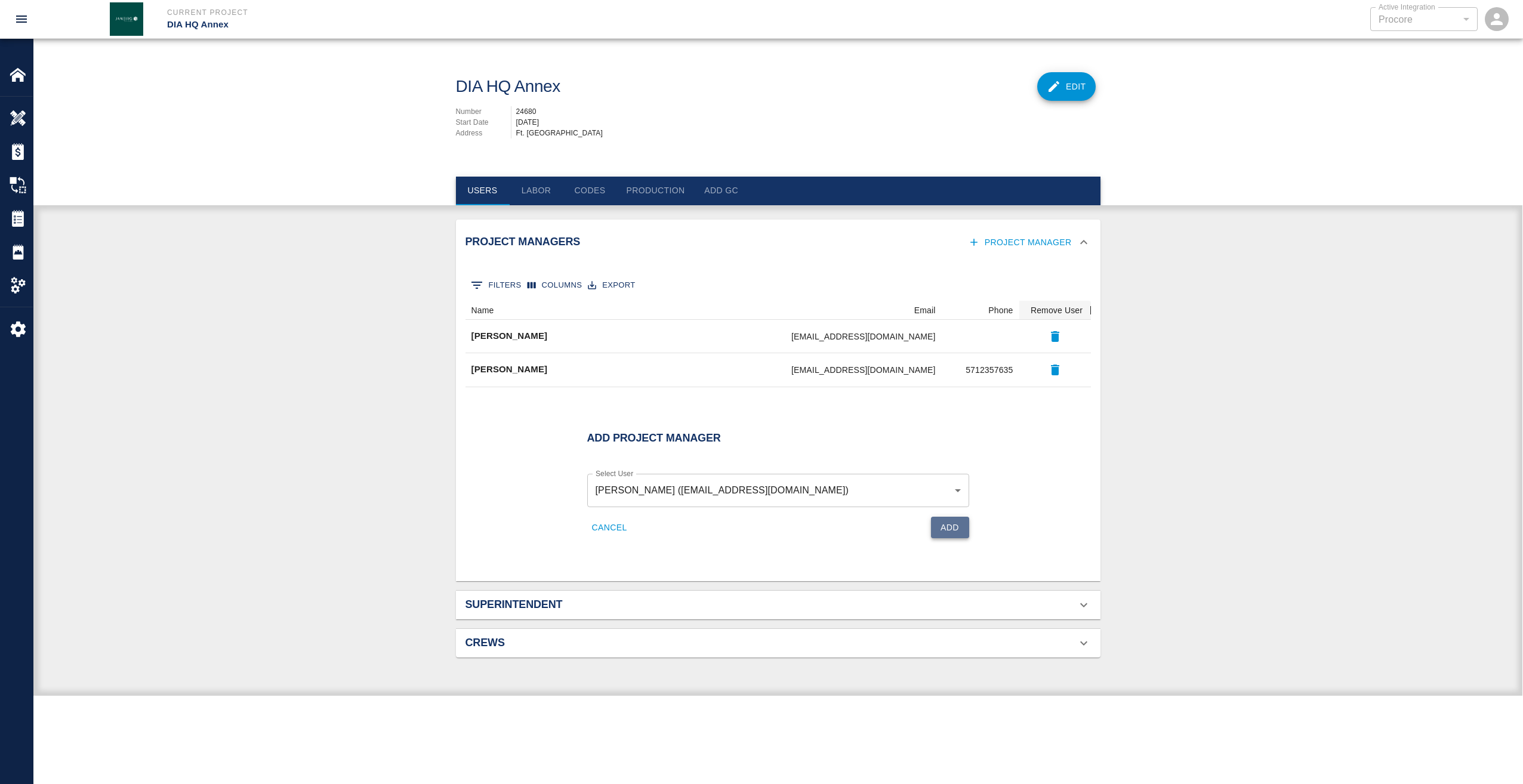
click at [945, 529] on button "Add" at bounding box center [950, 528] width 38 height 22
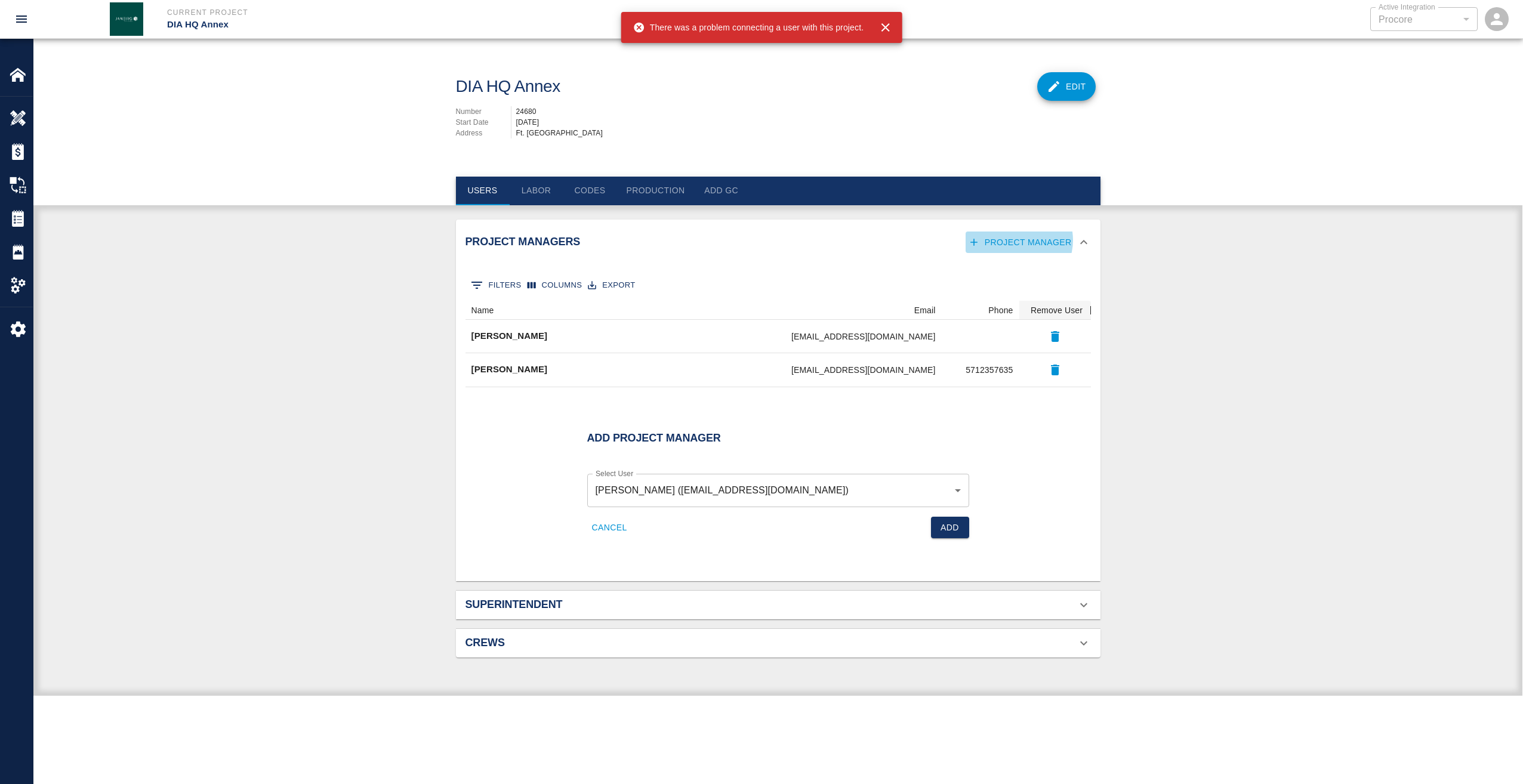
click at [1021, 240] on button "Project Manager" at bounding box center [1021, 243] width 111 height 22
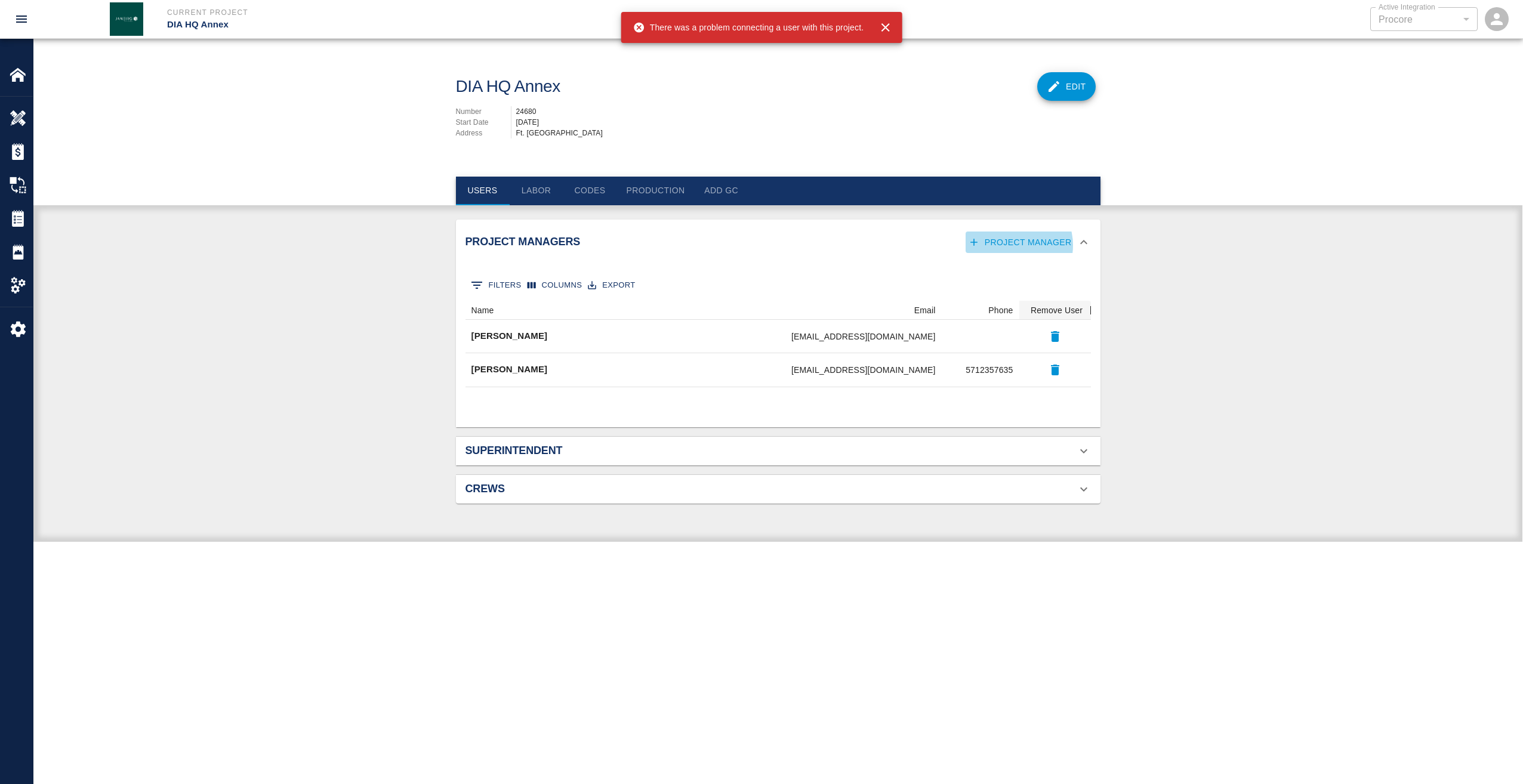
click at [1017, 245] on button "Project Manager" at bounding box center [1021, 243] width 111 height 22
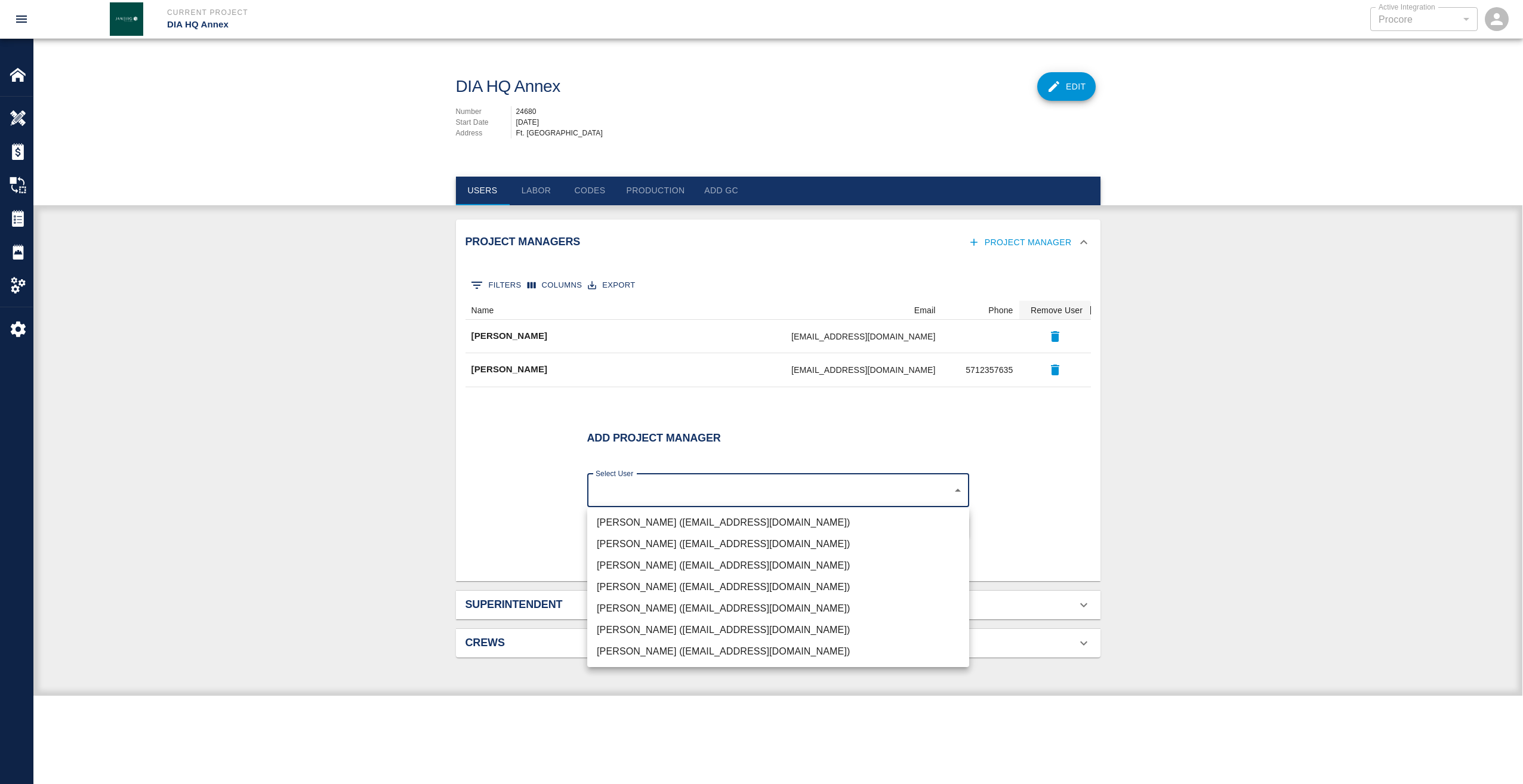
click at [955, 493] on body "Current Project DIA HQ Annex Active Integration Procore 1 Active Integration Ho…" at bounding box center [761, 392] width 1523 height 784
click at [730, 650] on li "[PERSON_NAME] ([EMAIL_ADDRESS][DOMAIN_NAME])" at bounding box center [778, 651] width 382 height 22
type input "d395756c-129e-49ba-988f-03bd9a731269"
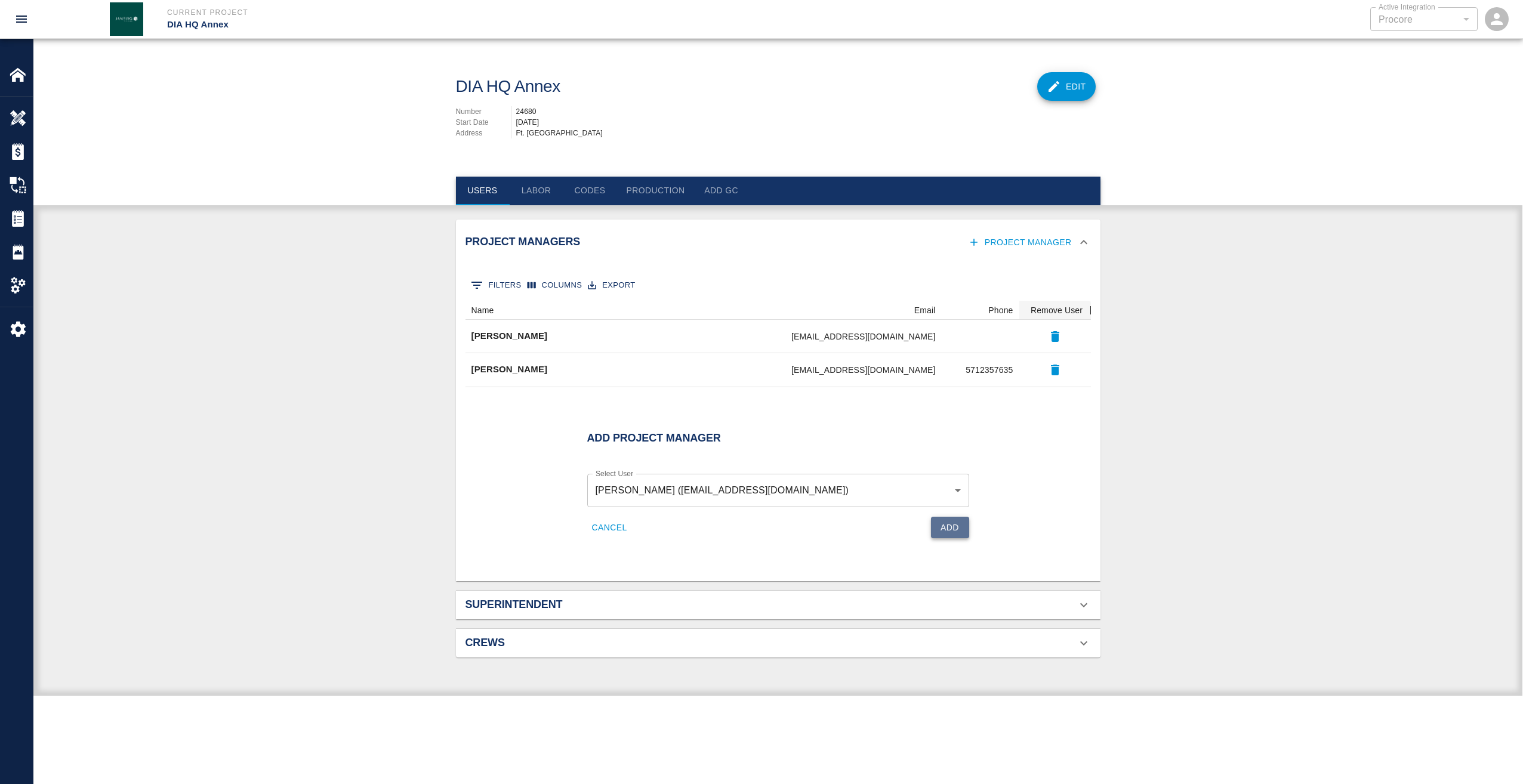
click at [952, 529] on button "Add" at bounding box center [950, 528] width 38 height 22
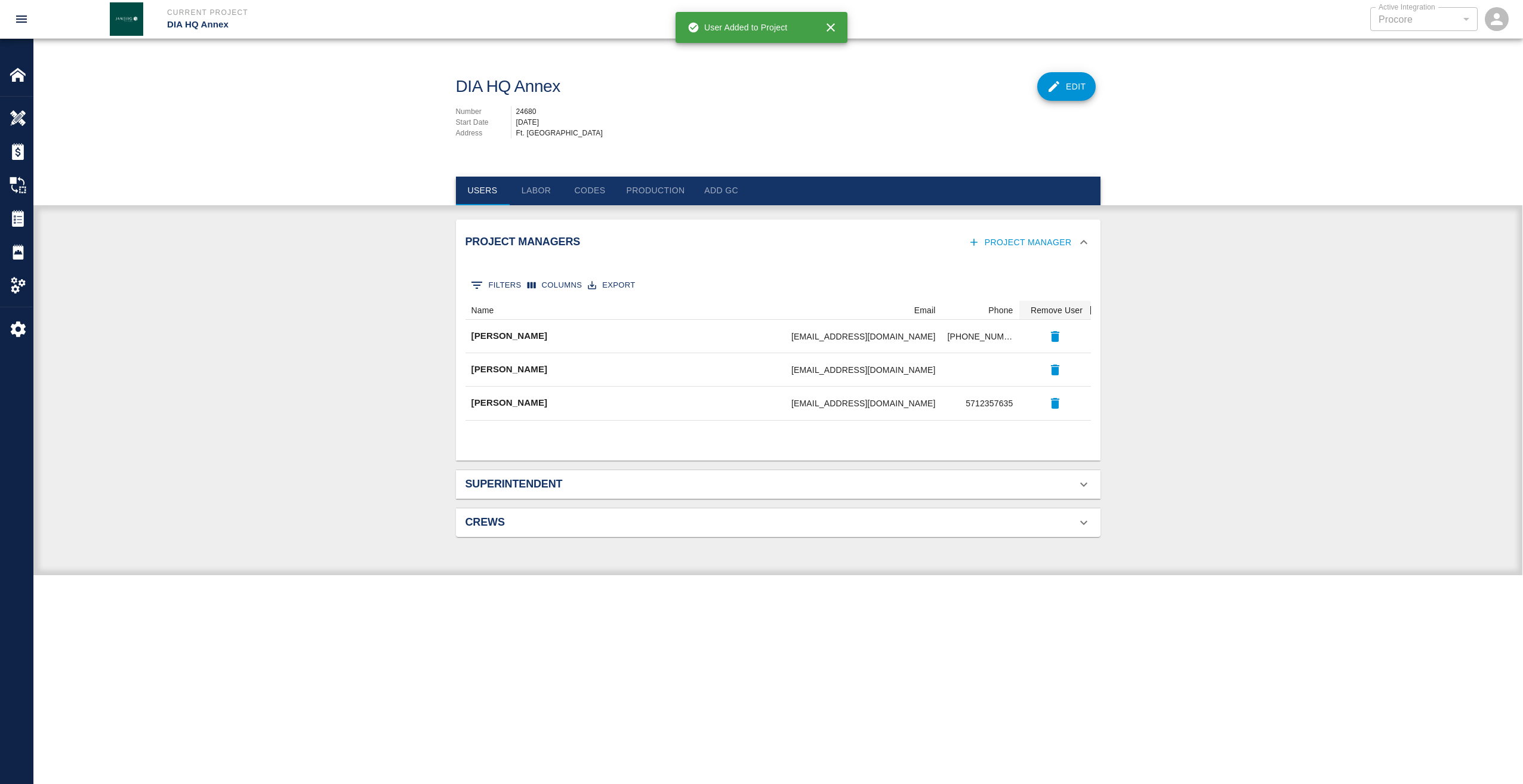
click at [307, 377] on div "Project Managers Project Manager 0 Filters Columns Export Name Email Phone Remo…" at bounding box center [778, 398] width 1489 height 356
click at [22, 317] on div "Settings" at bounding box center [16, 329] width 33 height 33
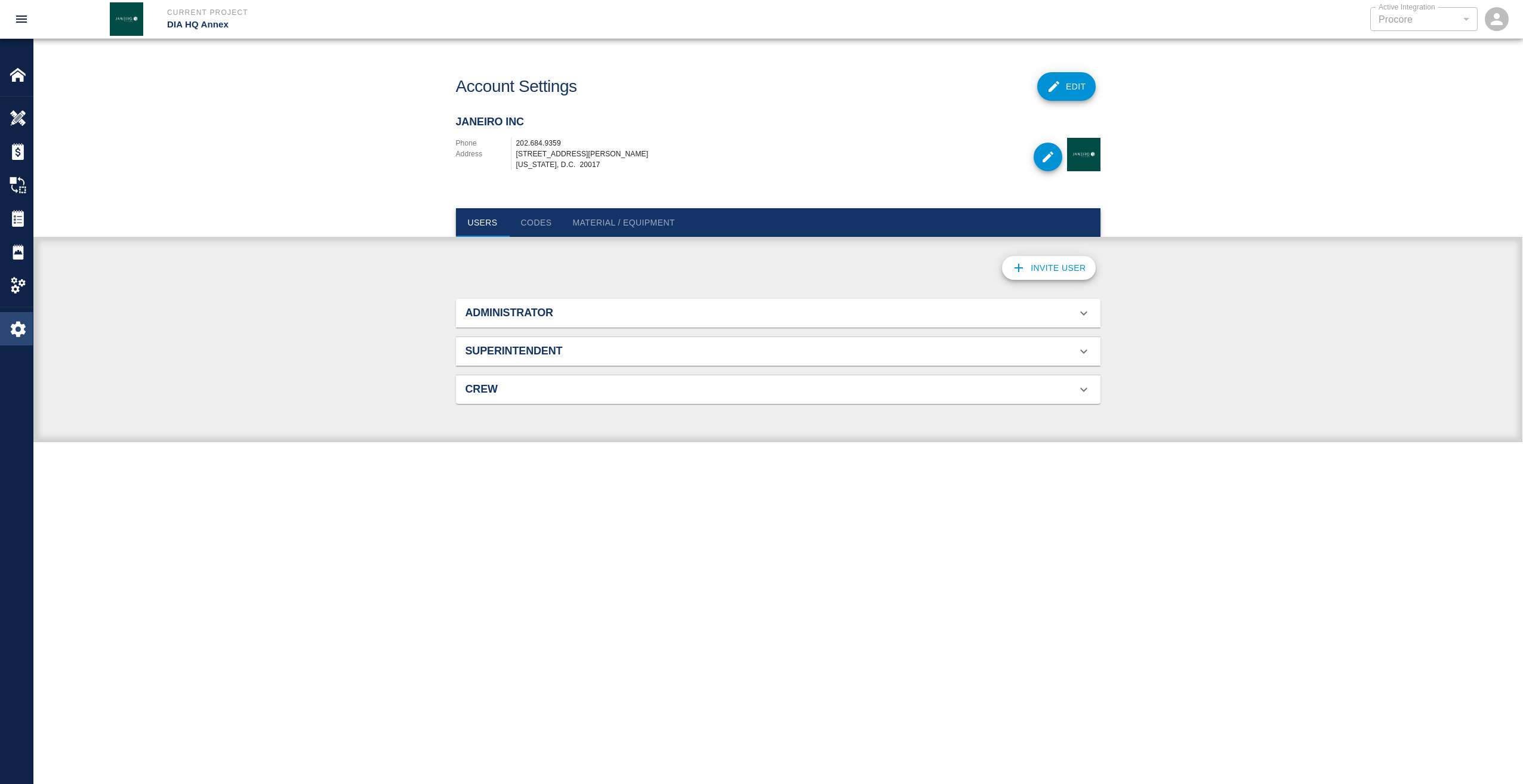
scroll to position [77, 616]
click at [590, 224] on button "Material / Equipment" at bounding box center [624, 223] width 121 height 28
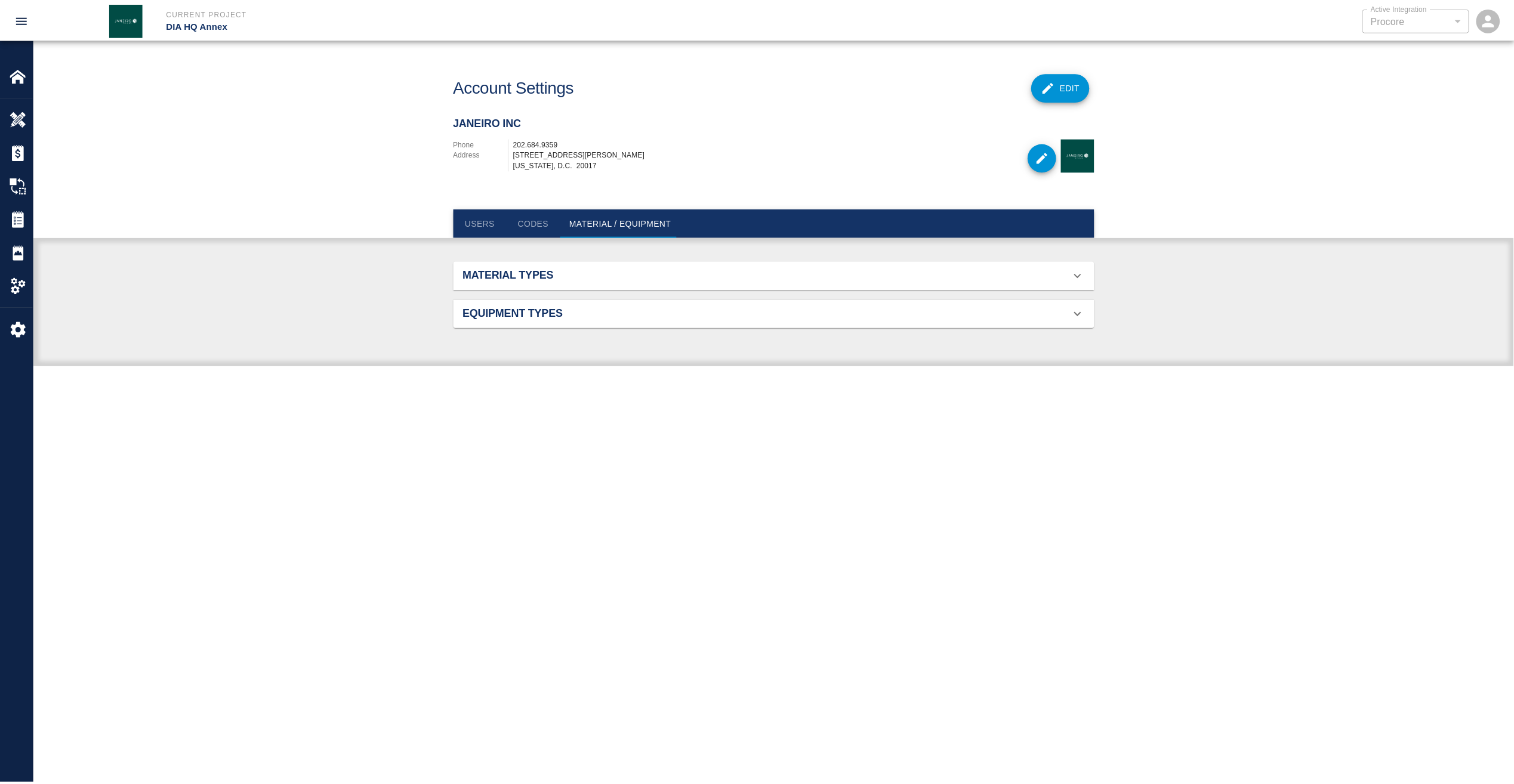
scroll to position [277, 616]
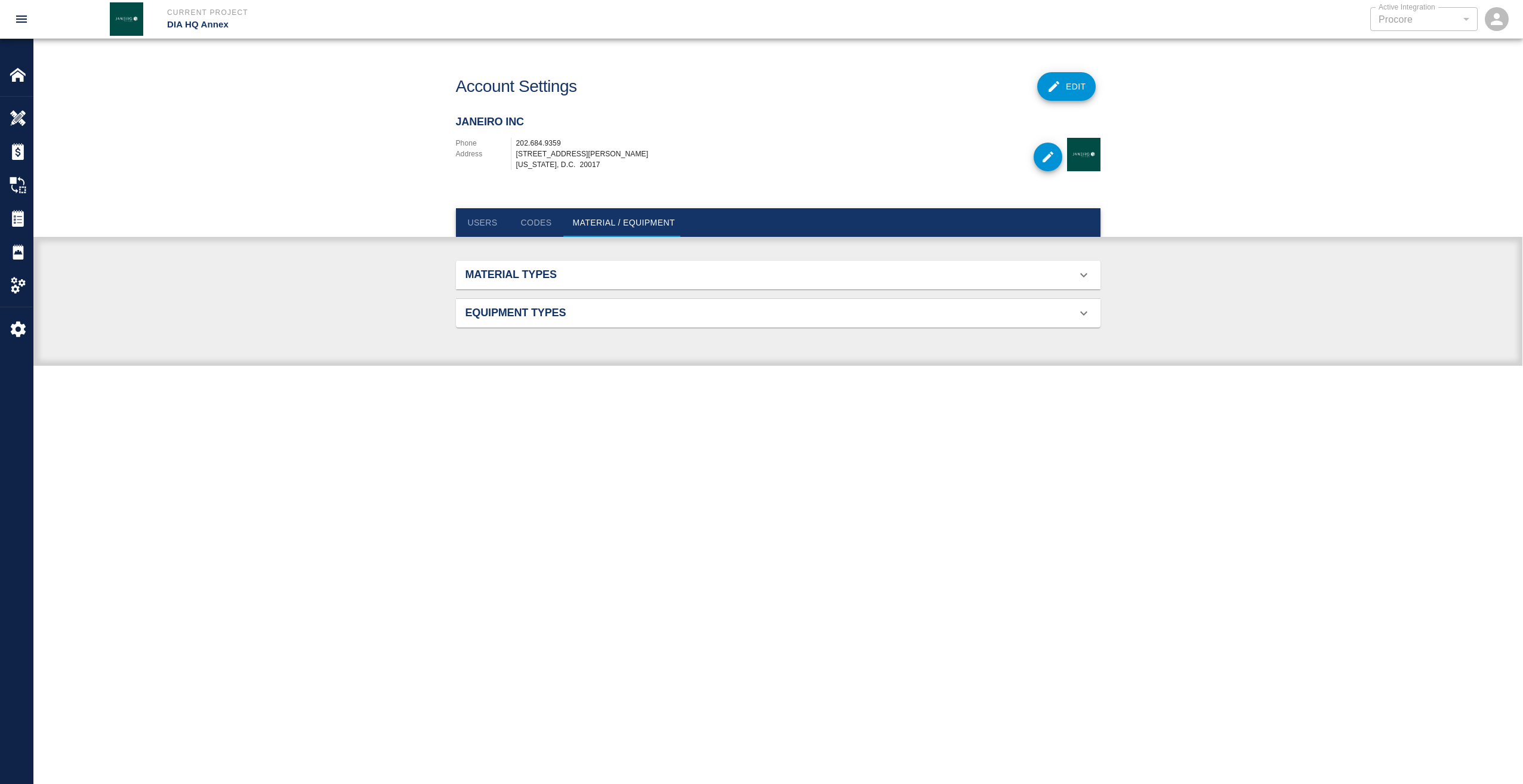
click at [1082, 282] on icon at bounding box center [1084, 275] width 14 height 14
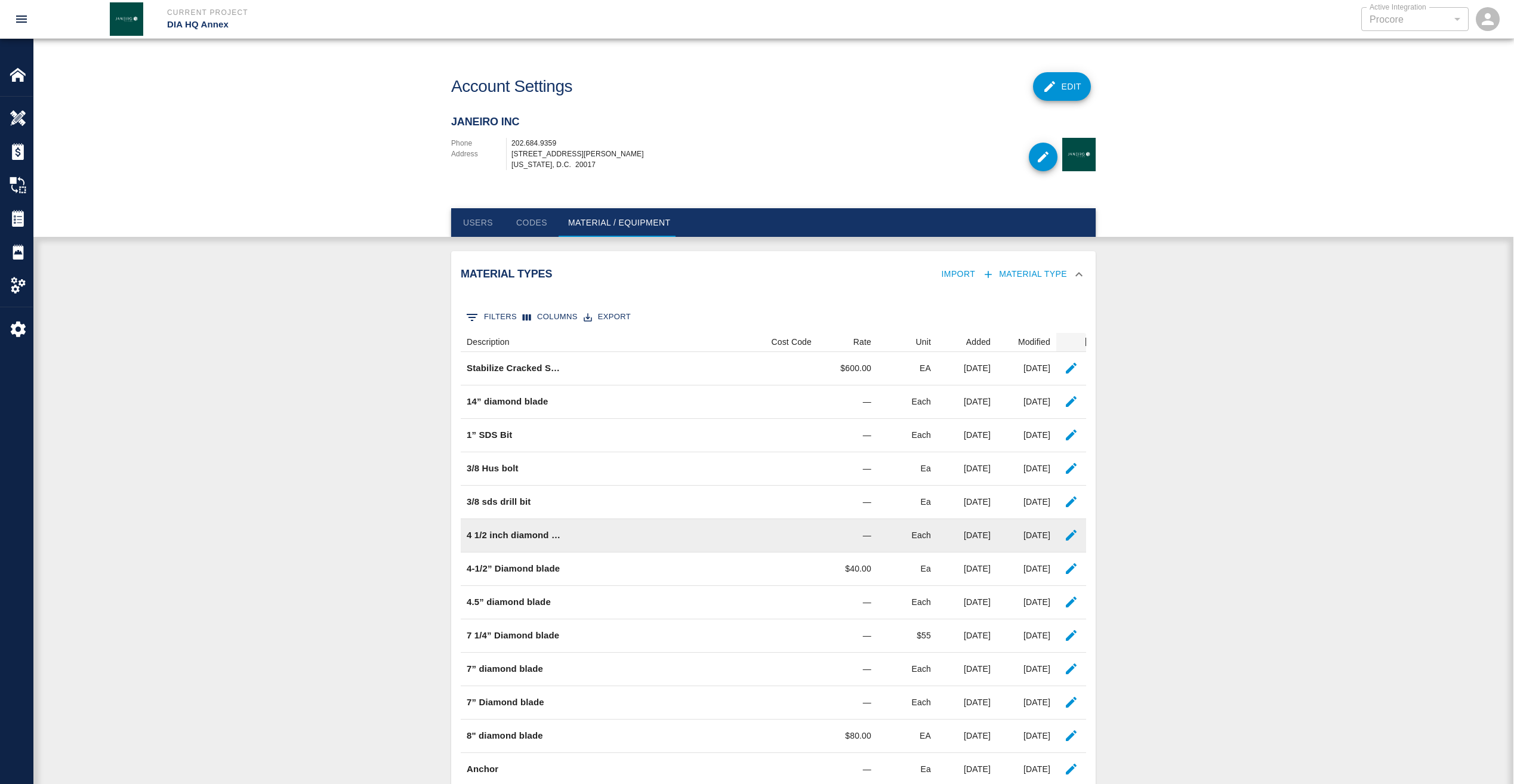
click at [989, 531] on div "[DATE]" at bounding box center [967, 536] width 60 height 33
click at [510, 537] on p "4 1/2 inch diamond blade" at bounding box center [514, 536] width 96 height 14
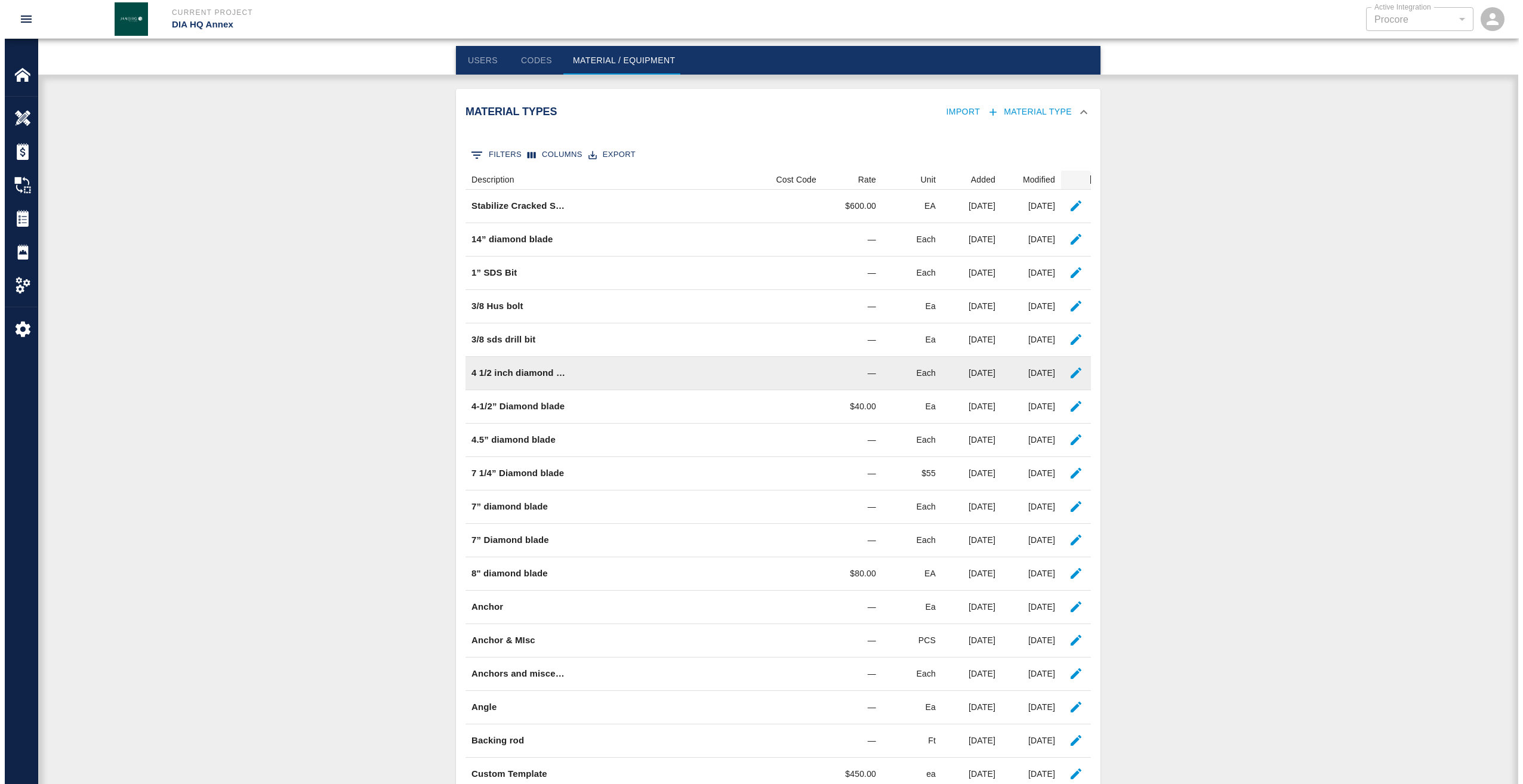
scroll to position [0, 0]
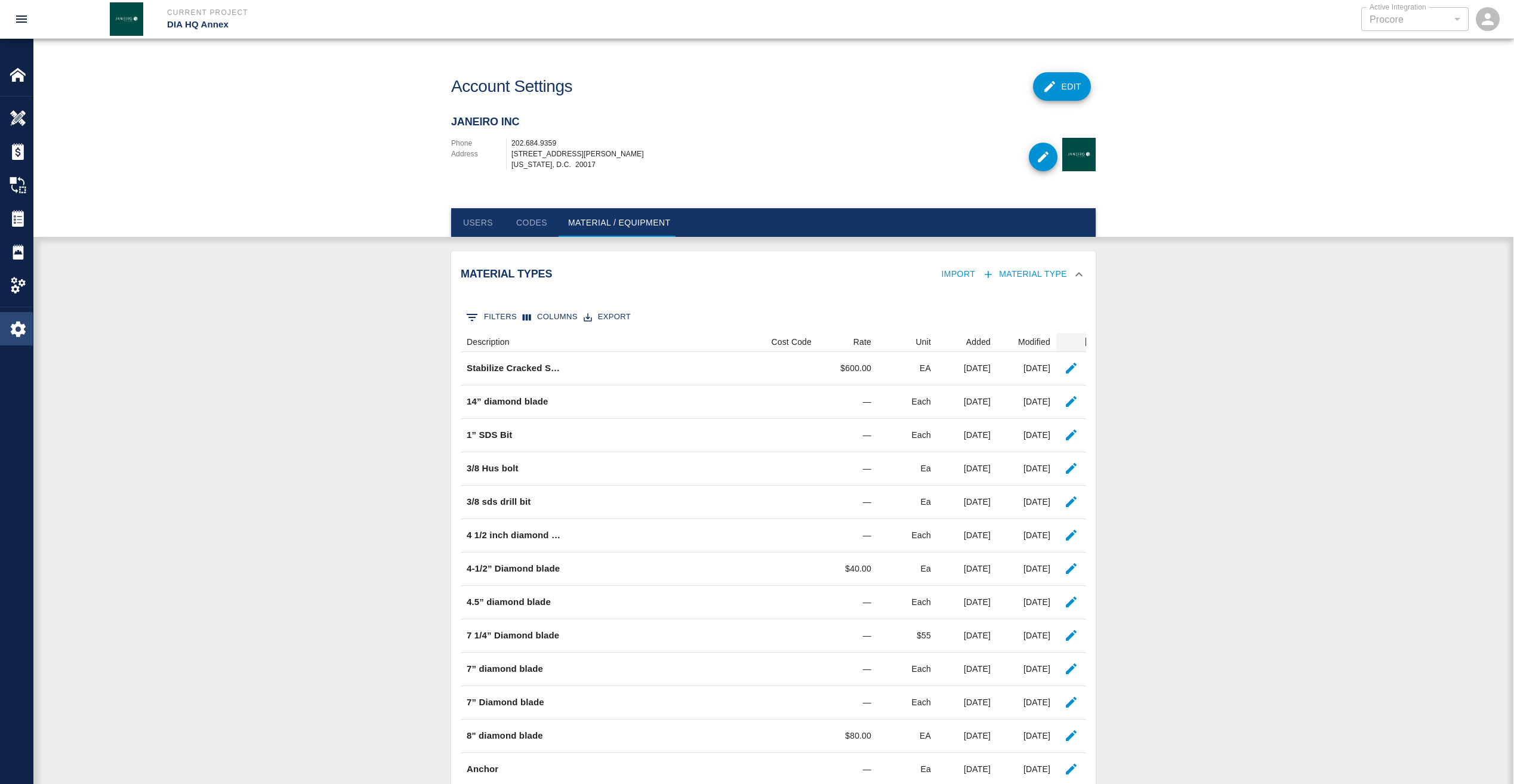
drag, startPoint x: 30, startPoint y: 322, endPoint x: 22, endPoint y: 325, distance: 8.5
click at [25, 324] on div at bounding box center [26, 329] width 33 height 17
click at [20, 325] on img at bounding box center [17, 329] width 17 height 17
click at [17, 287] on img at bounding box center [17, 285] width 17 height 17
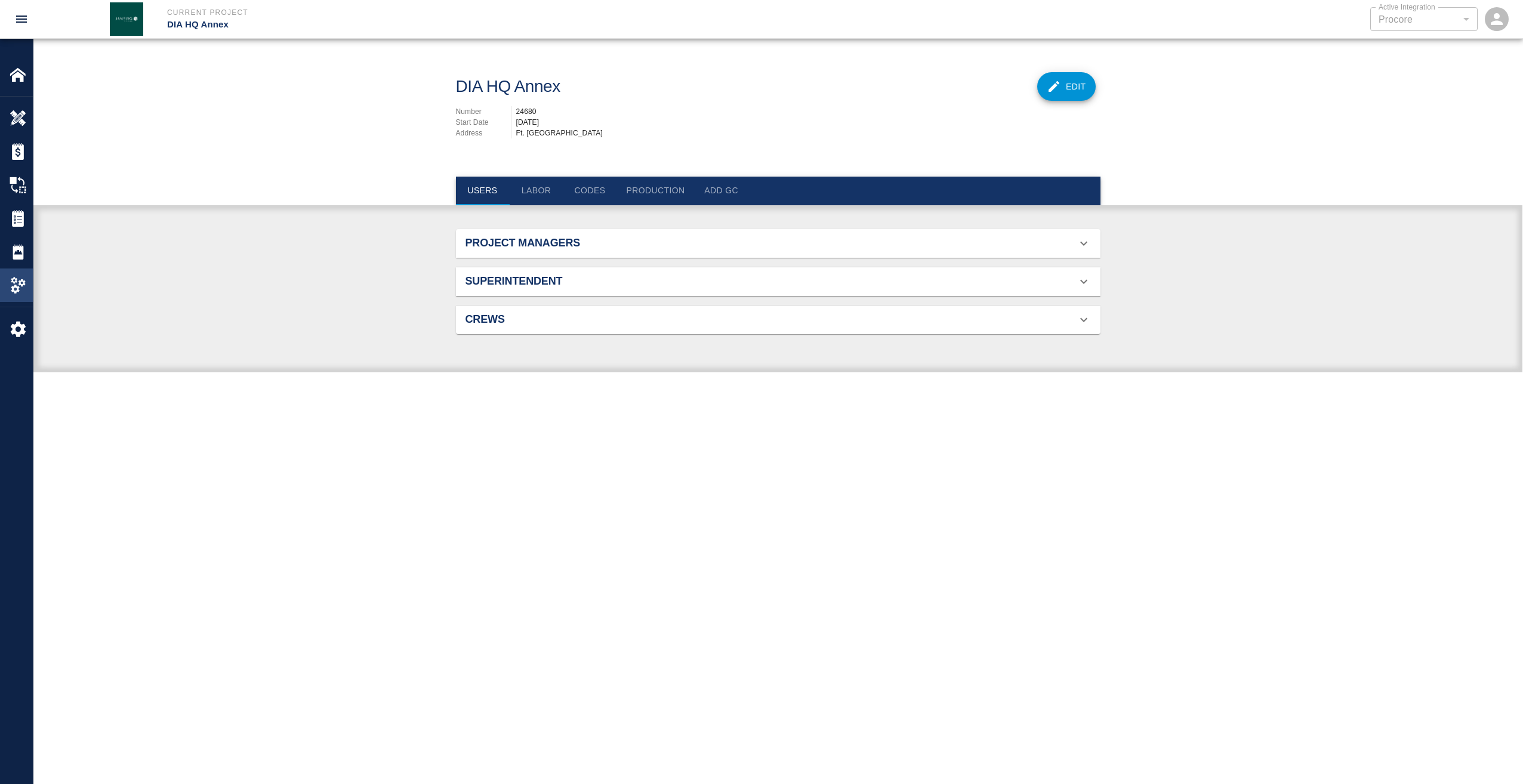
scroll to position [77, 616]
click at [549, 187] on button "Labor" at bounding box center [536, 191] width 54 height 28
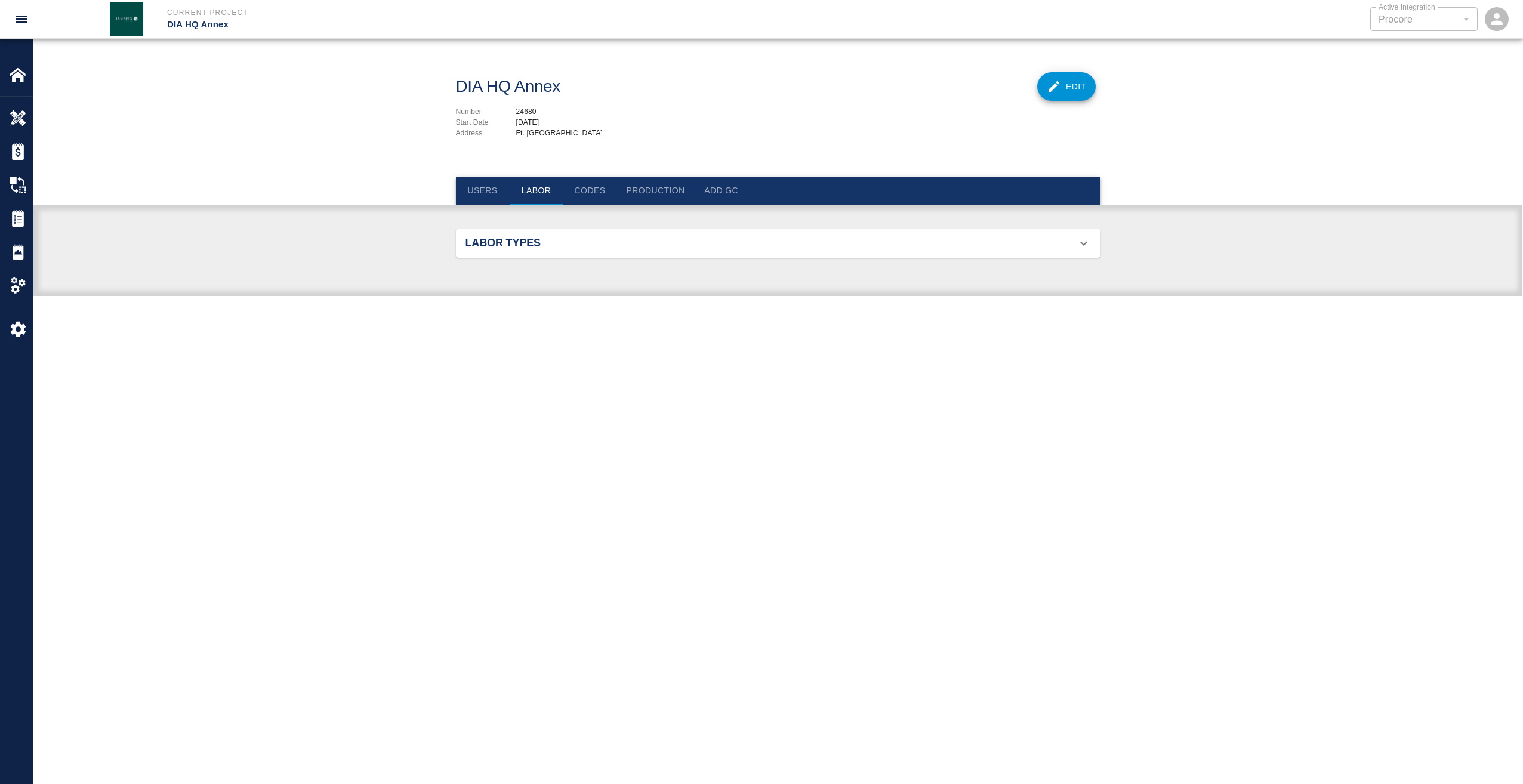
click at [1079, 247] on icon at bounding box center [1084, 243] width 14 height 14
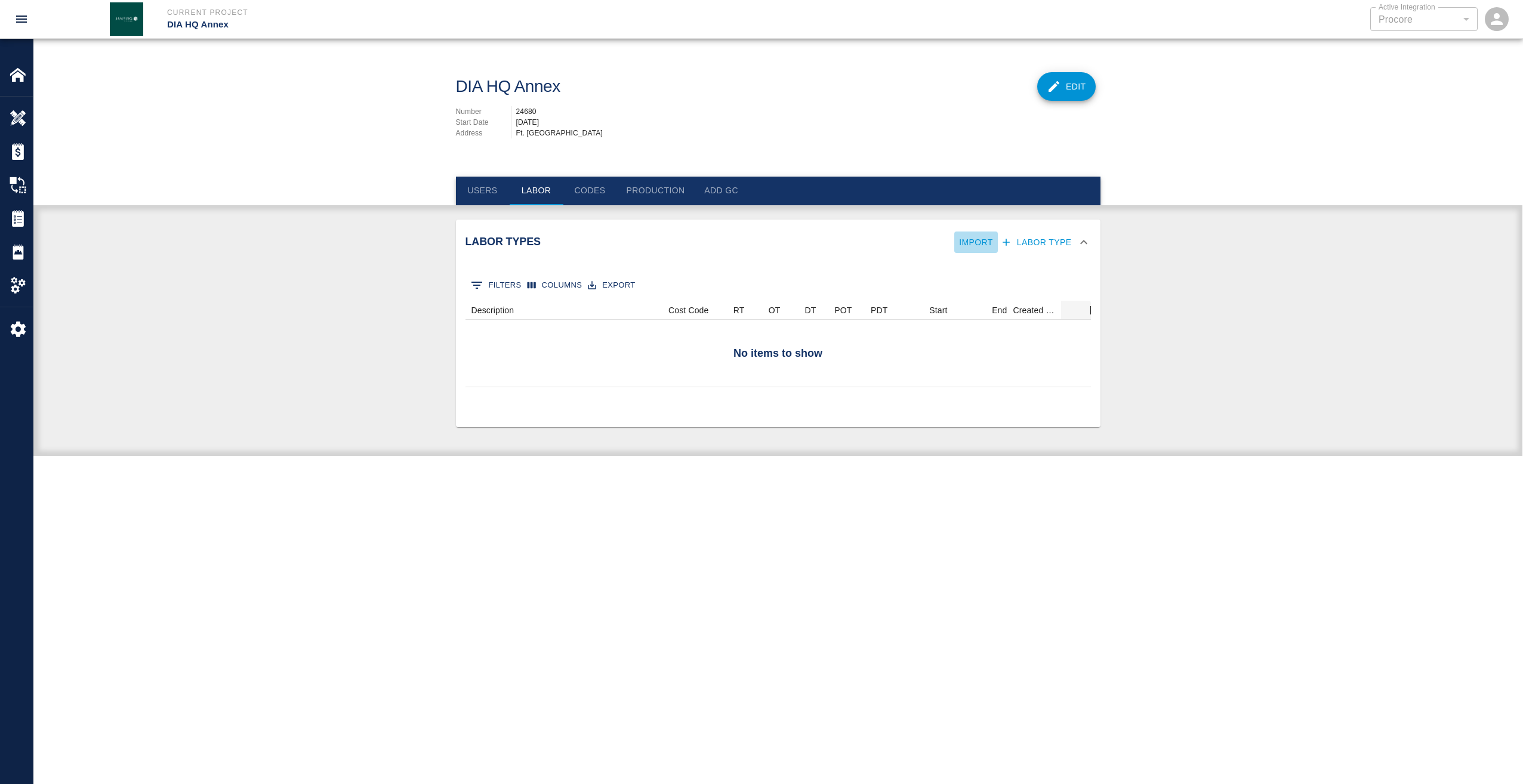
click at [984, 242] on button "Import" at bounding box center [976, 243] width 44 height 22
click at [1053, 241] on div at bounding box center [761, 392] width 1523 height 784
click at [1053, 241] on button "Labor Type" at bounding box center [1037, 243] width 79 height 22
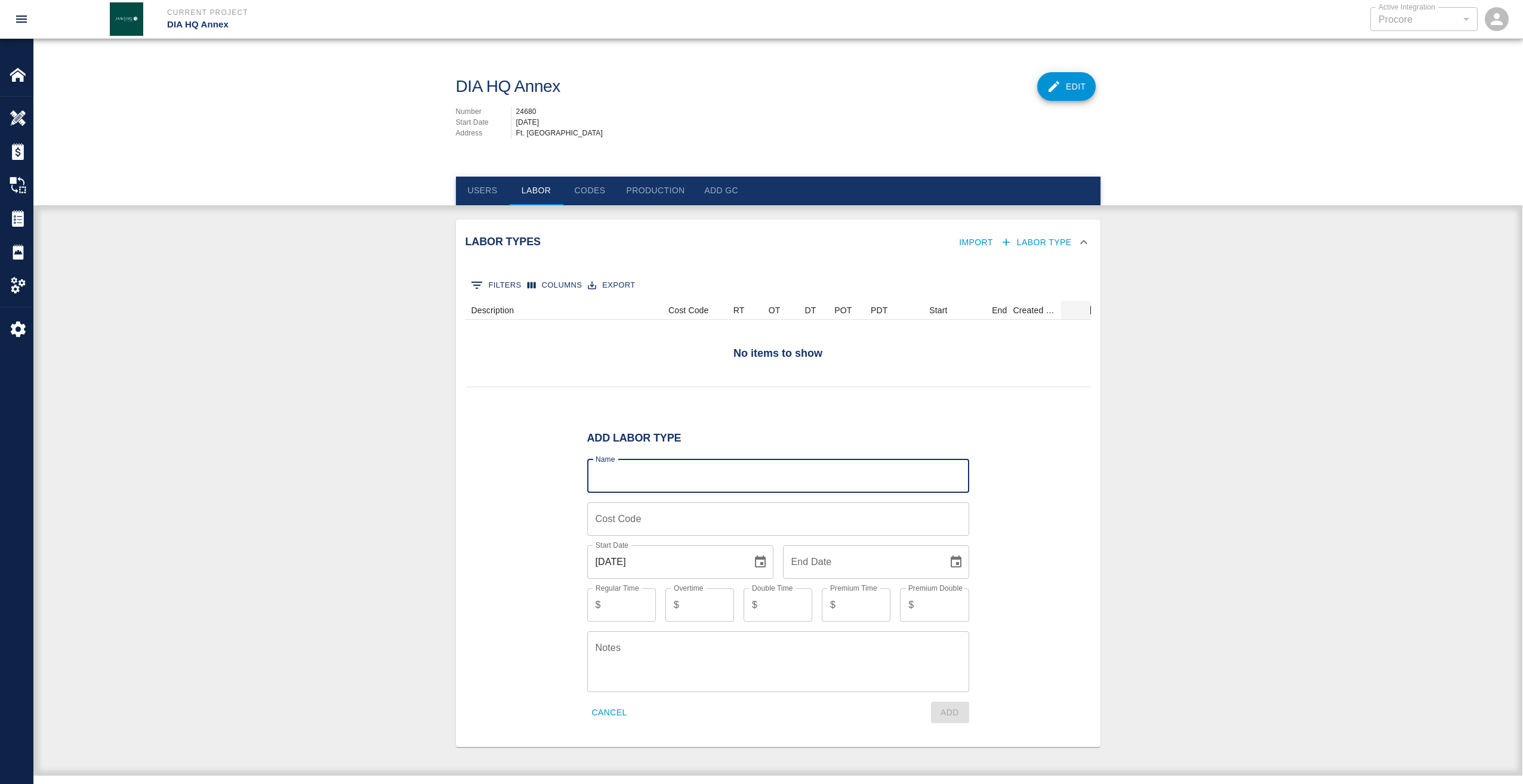
scroll to position [0, 0]
click at [979, 241] on button "Import" at bounding box center [976, 243] width 44 height 22
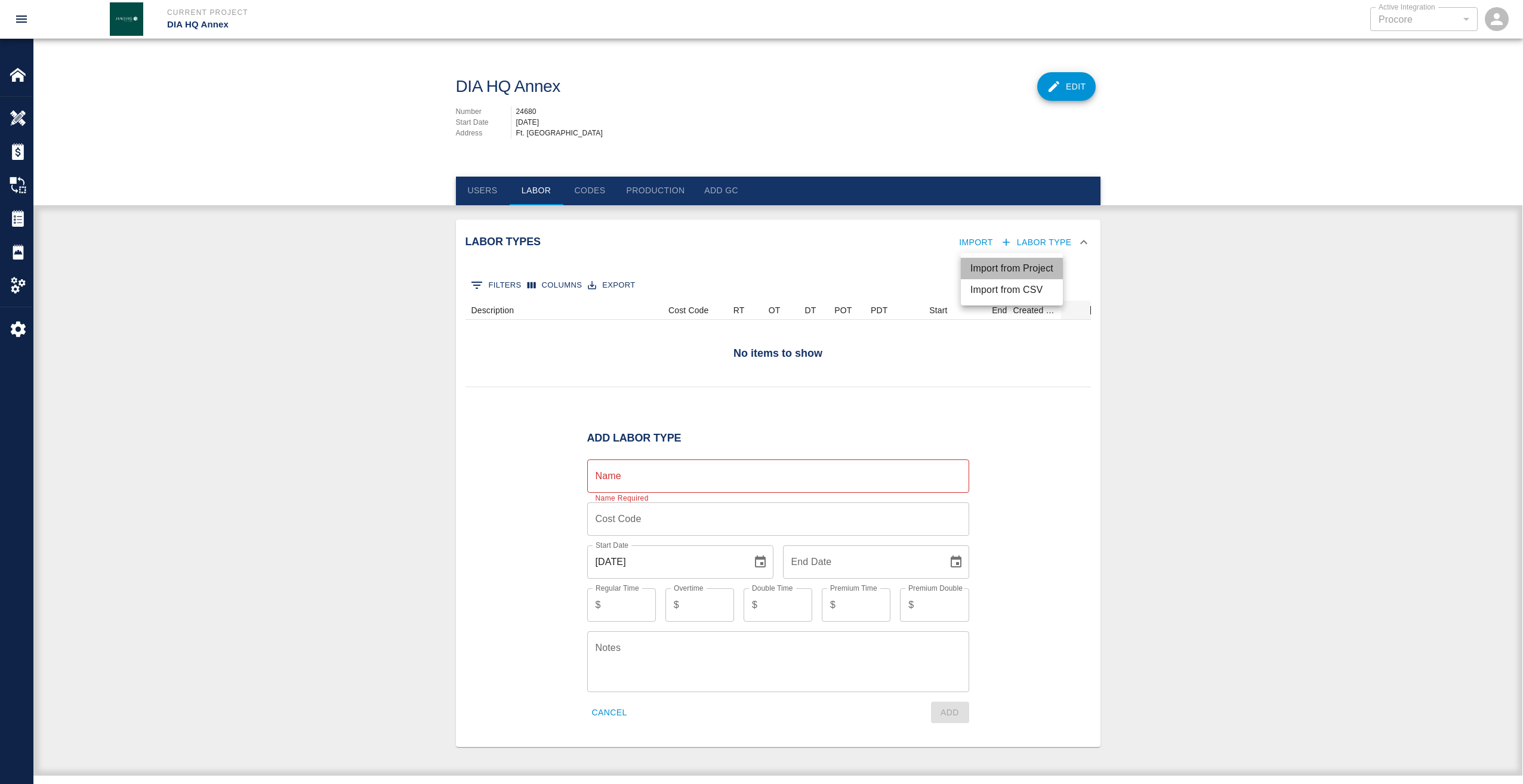
click at [992, 263] on li "Import from Project" at bounding box center [1012, 268] width 102 height 22
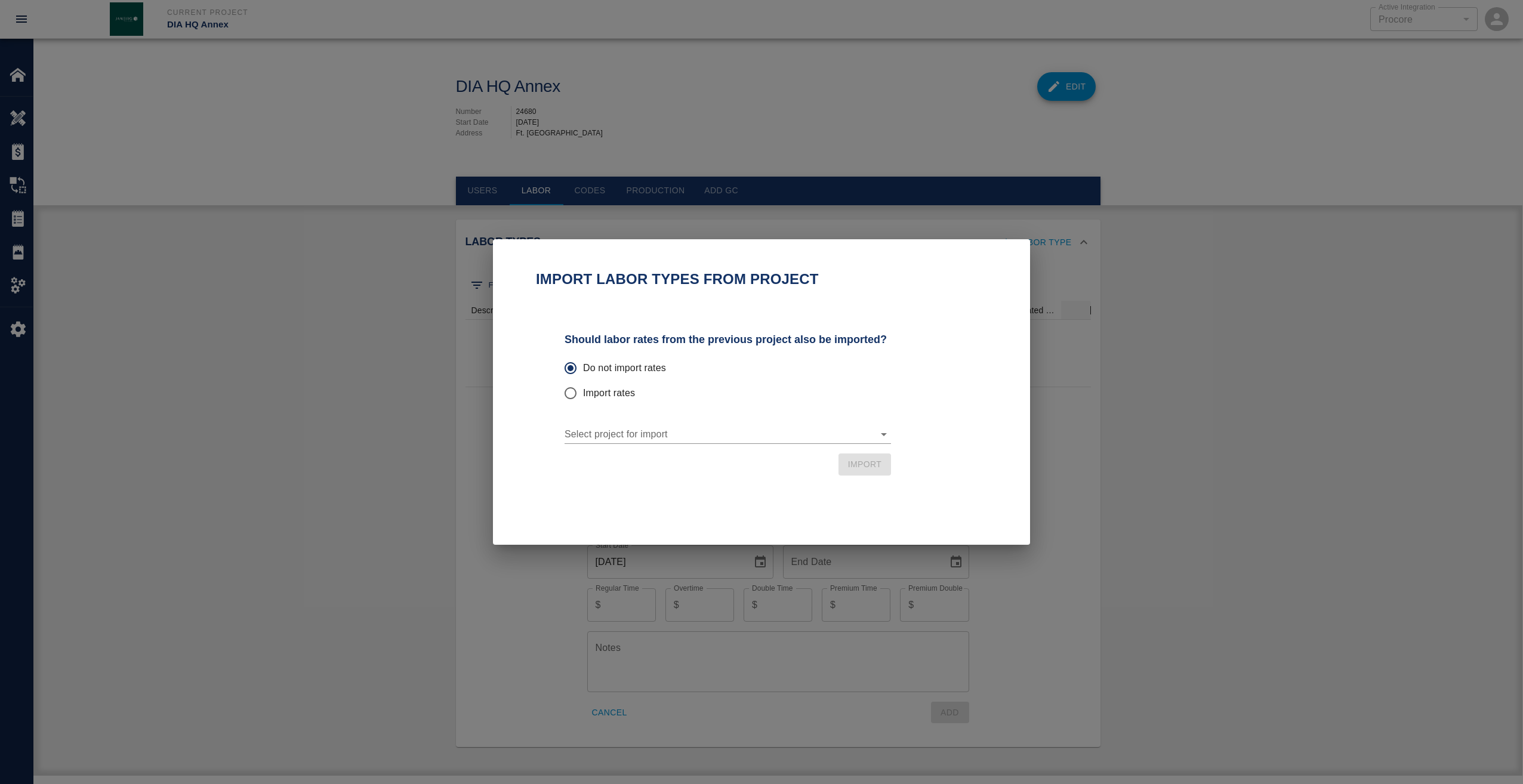
click at [577, 396] on input "Import rates" at bounding box center [570, 393] width 25 height 25
radio input "true"
click at [668, 438] on input "Select project for import" at bounding box center [719, 434] width 309 height 18
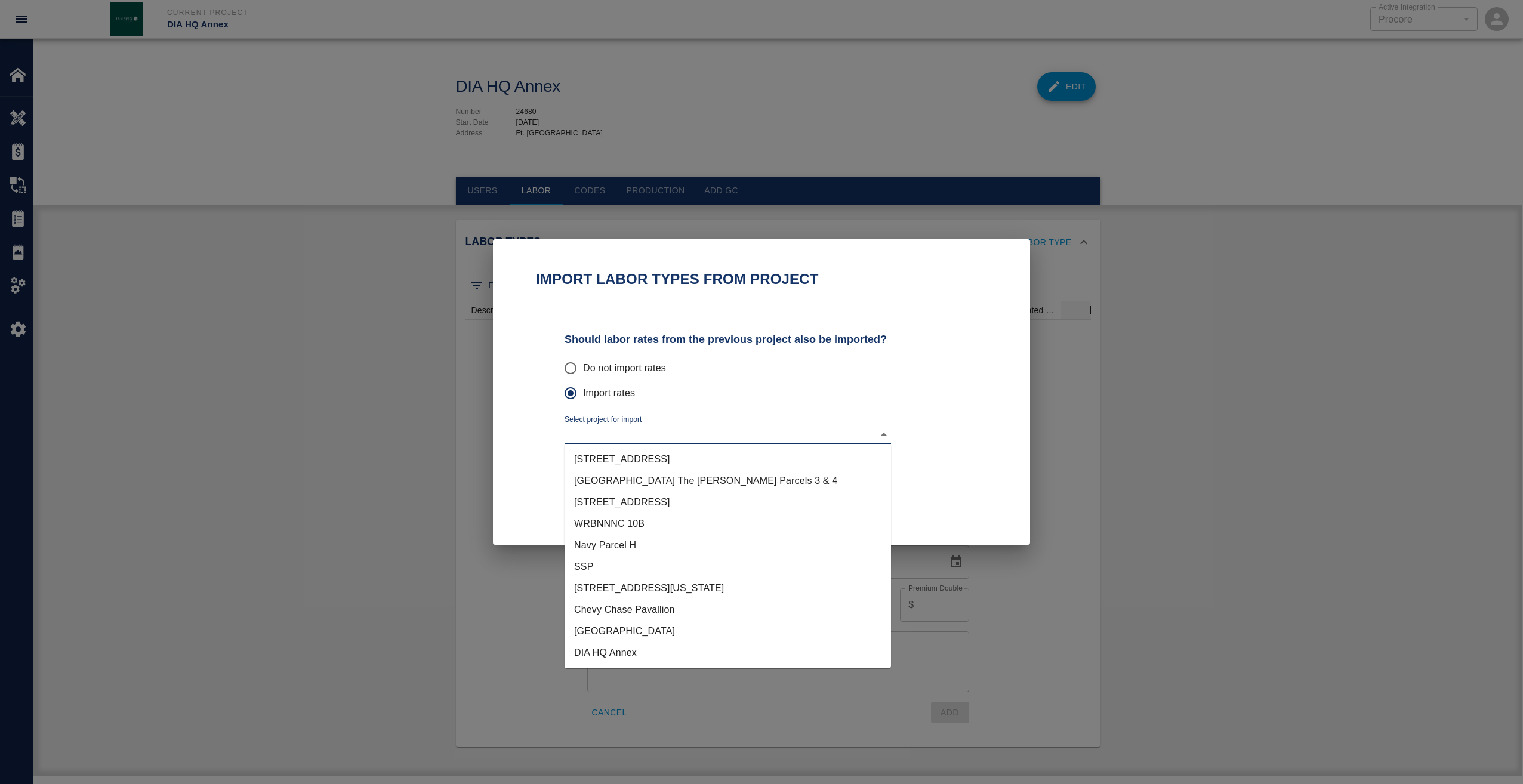
click at [630, 549] on li "Navy Parcel H" at bounding box center [728, 545] width 327 height 22
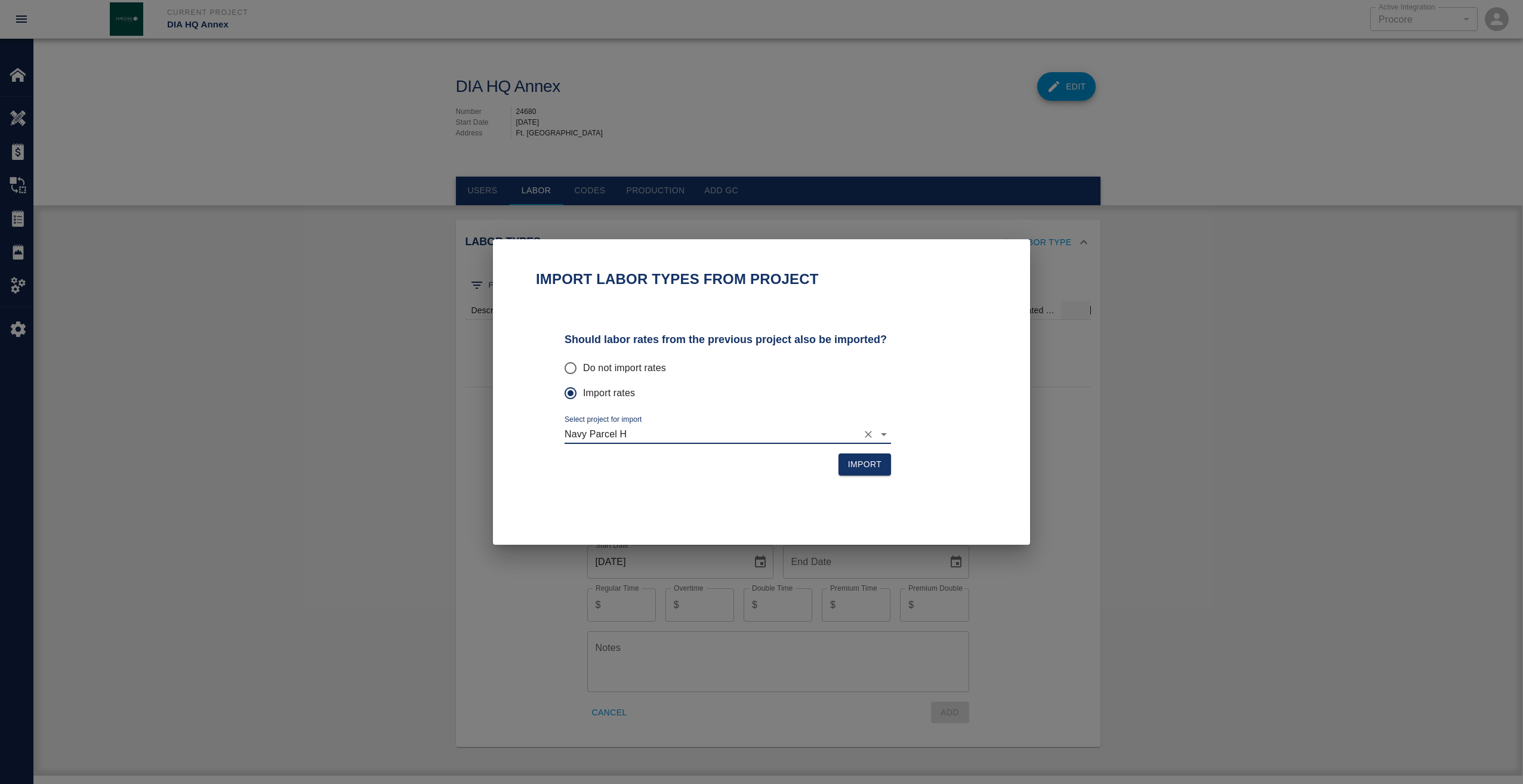
type input "Navy Parcel H"
click at [878, 473] on button "Import" at bounding box center [865, 465] width 53 height 22
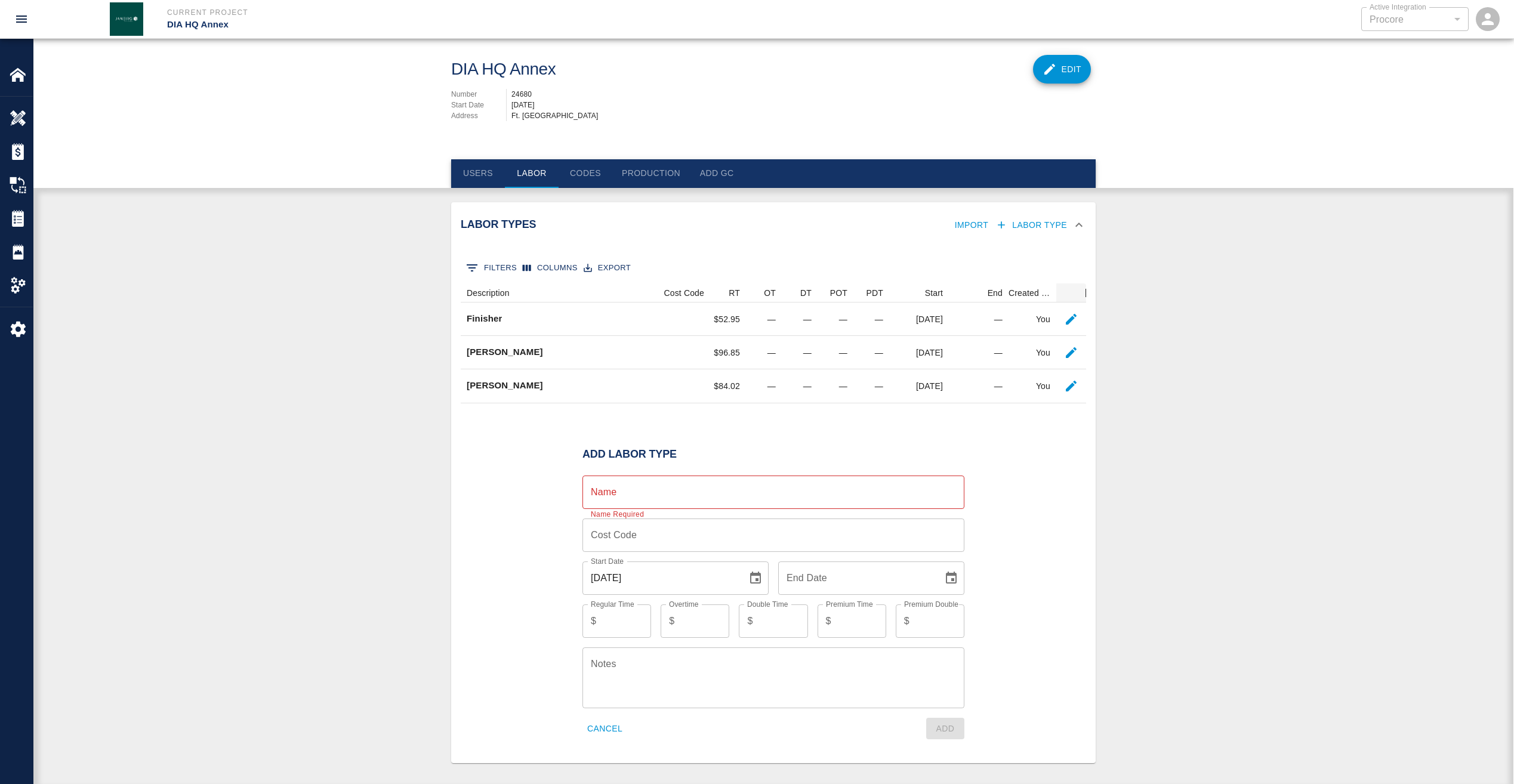
scroll to position [25, 0]
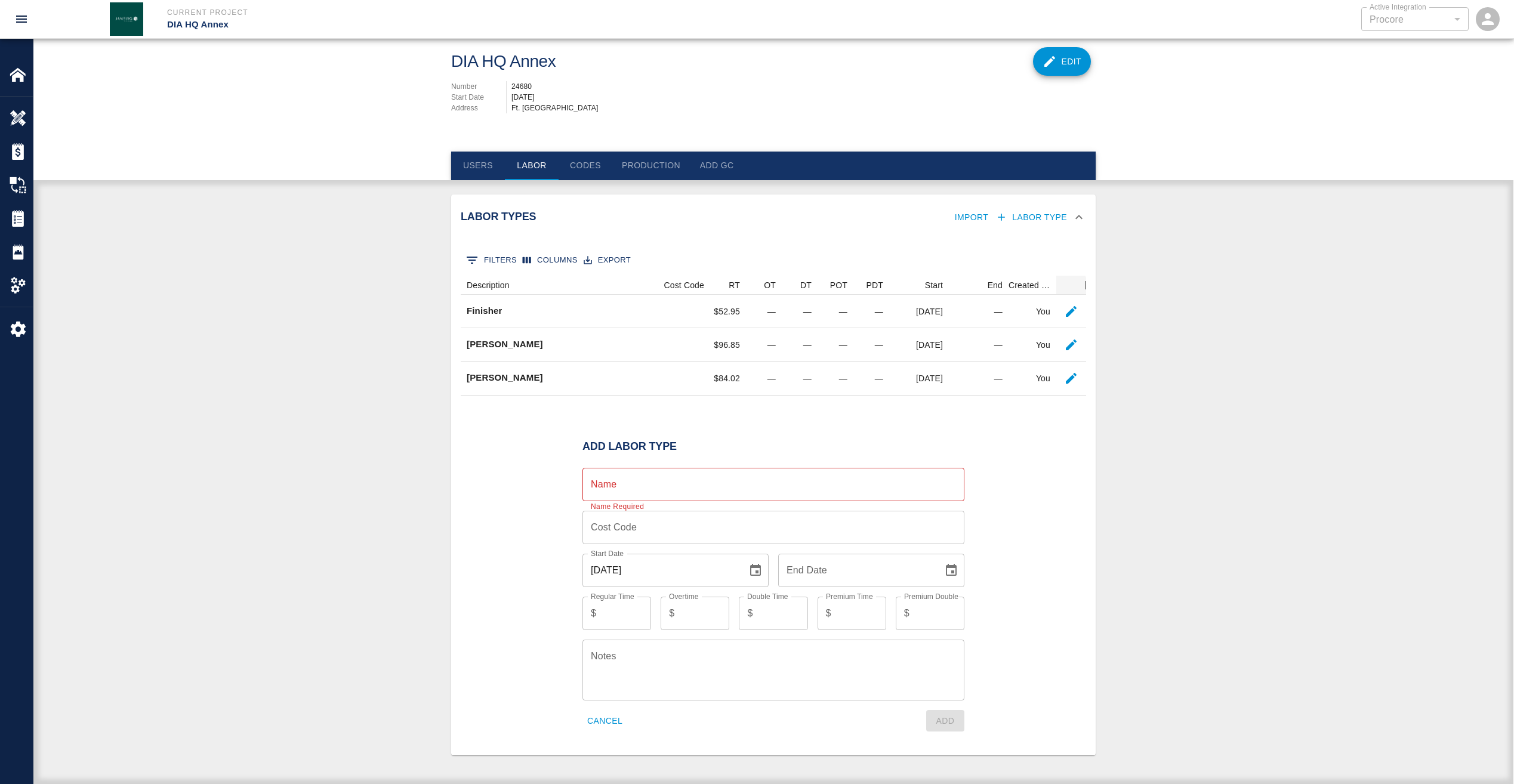
click at [597, 721] on button "Cancel" at bounding box center [605, 721] width 45 height 22
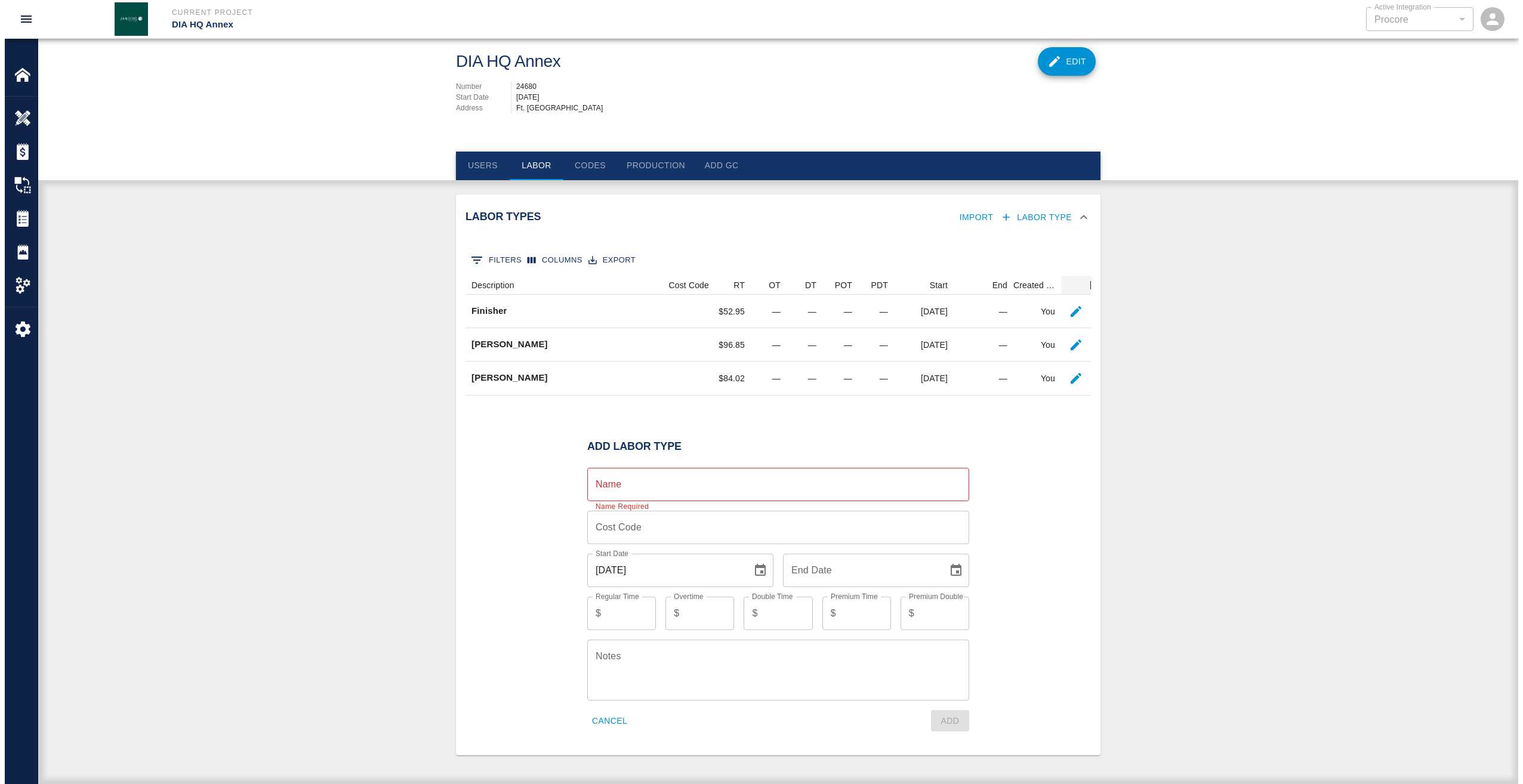
scroll to position [0, 0]
